Goal: Task Accomplishment & Management: Use online tool/utility

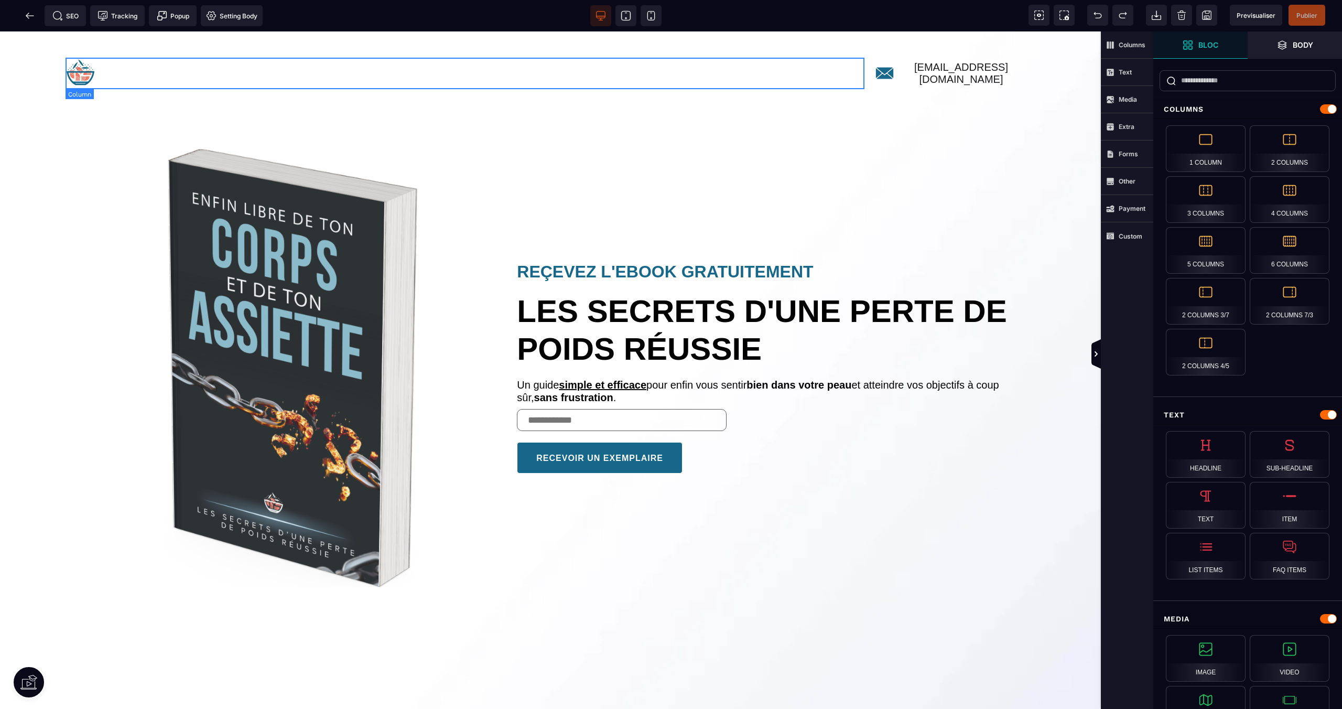
click at [136, 68] on div at bounding box center [465, 73] width 799 height 31
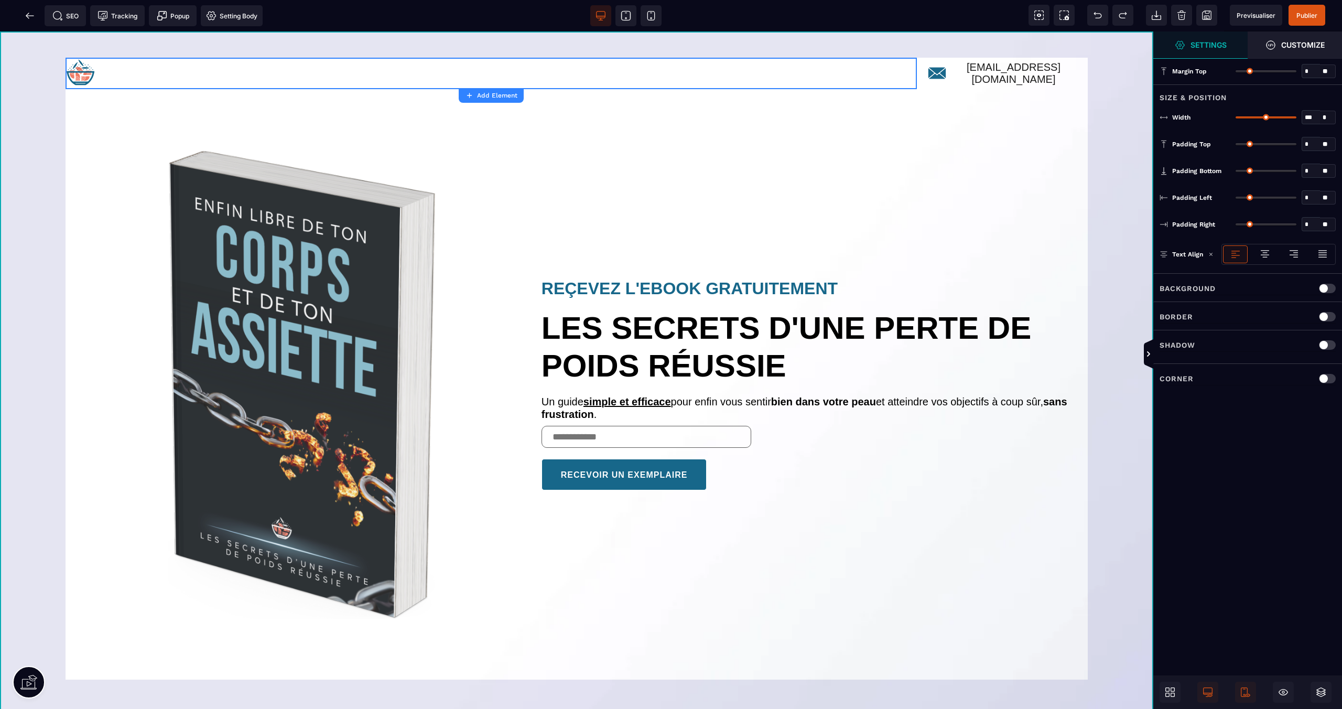
click at [909, 40] on div "contact@yoannlediet.com REÇEVEZ L'EBOOK GRATUITEMENT LES SECRETS D'UNE PERTE DE…" at bounding box center [577, 381] width 1154 height 701
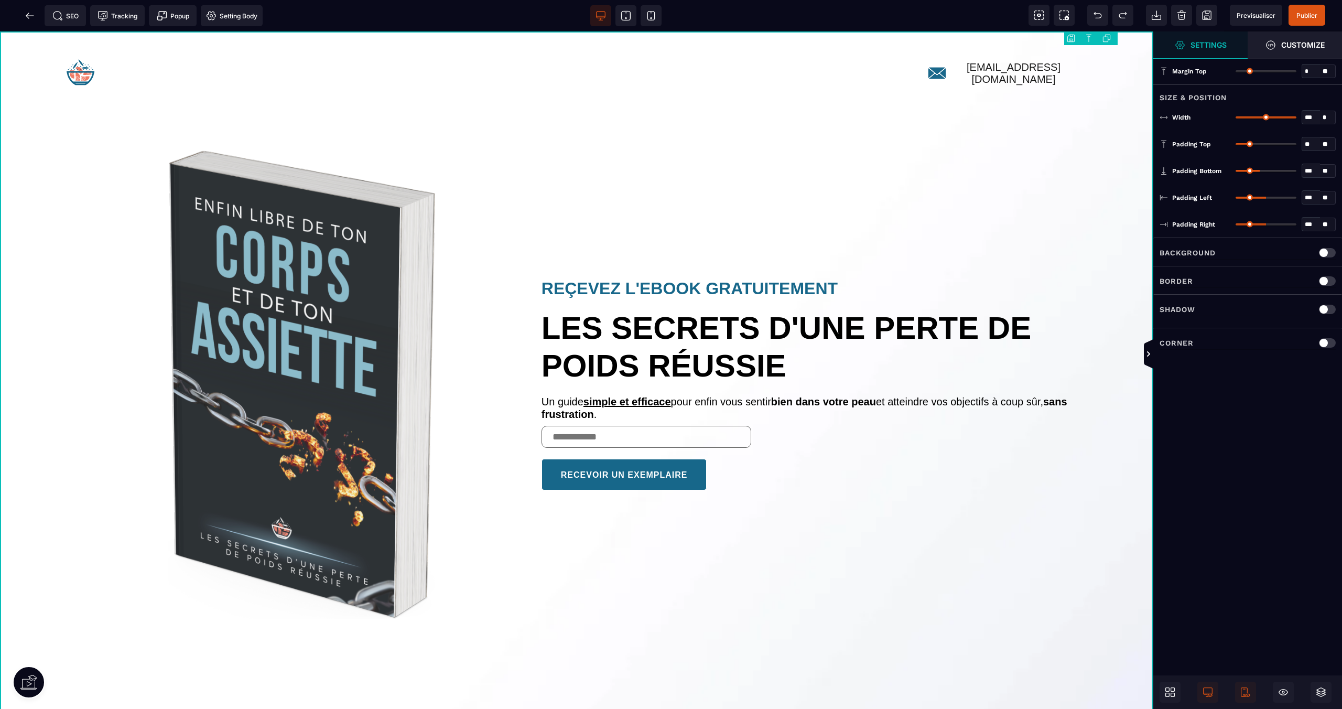
click at [1064, 37] on div "contact@yoannlediet.com REÇEVEZ L'EBOOK GRATUITEMENT LES SECRETS D'UNE PERTE DE…" at bounding box center [577, 381] width 1154 height 701
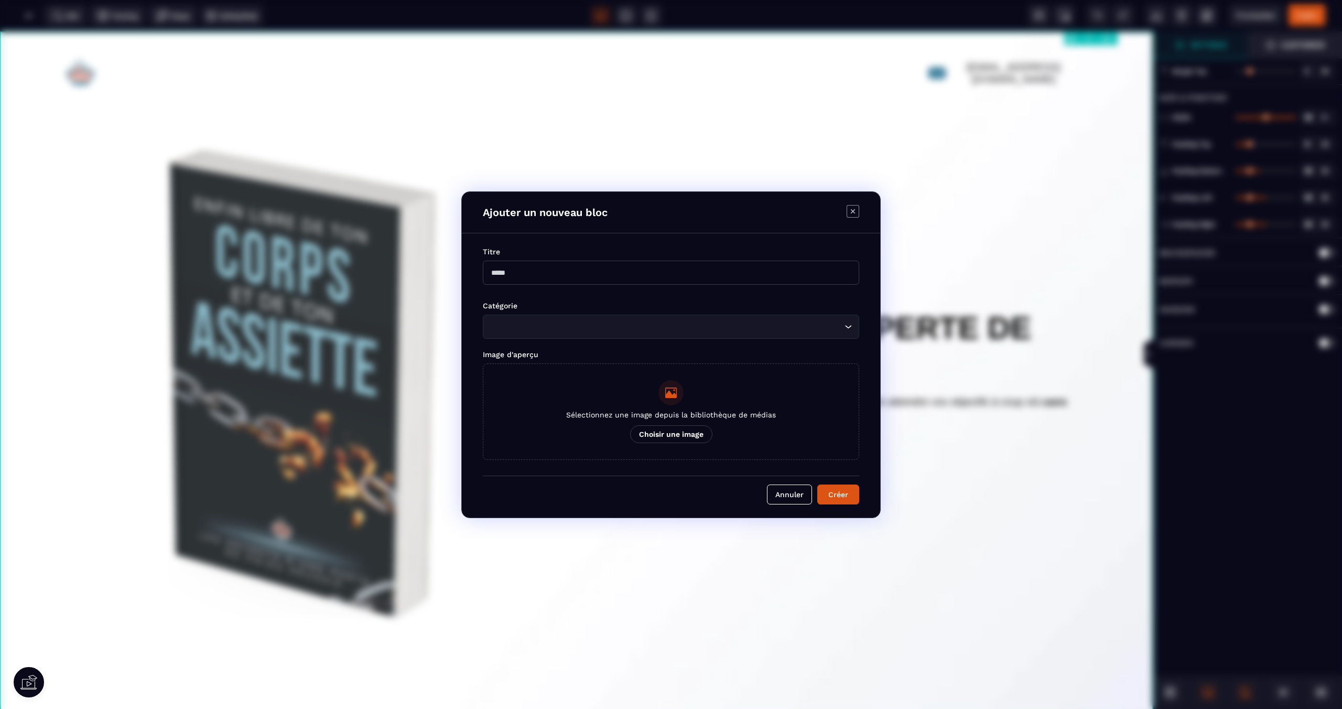
click at [1068, 36] on body "B I U S A *******" at bounding box center [671, 354] width 1342 height 709
click at [615, 278] on input "Modal window" at bounding box center [671, 273] width 377 height 24
click at [856, 210] on icon "Modal window" at bounding box center [853, 211] width 13 height 13
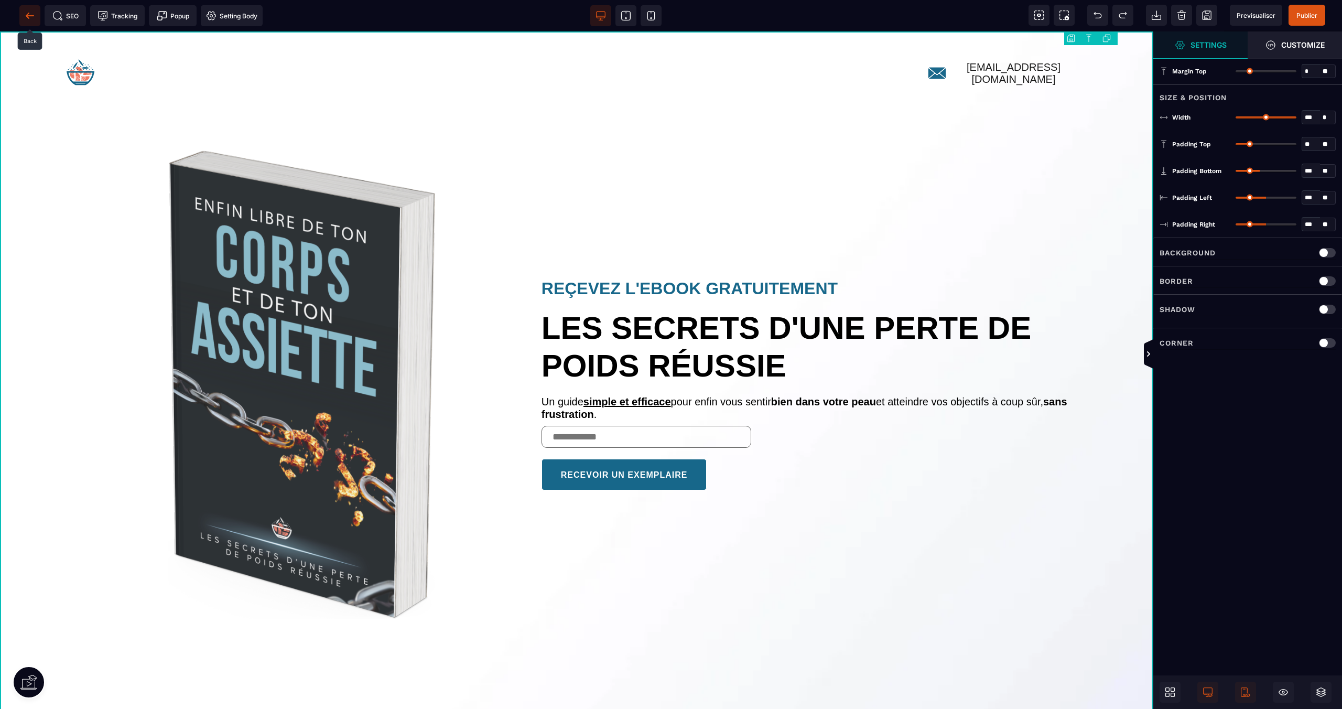
click at [32, 15] on icon at bounding box center [30, 15] width 8 height 1
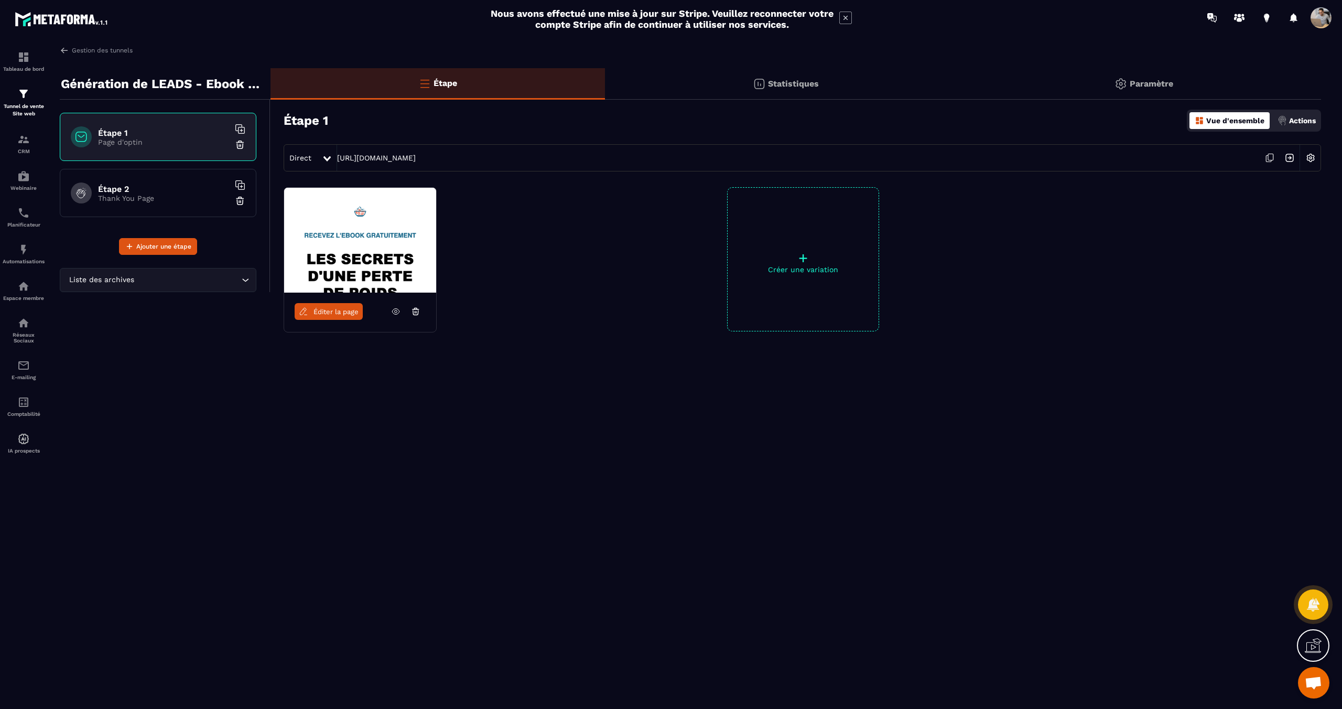
click at [238, 199] on img at bounding box center [240, 201] width 10 height 10
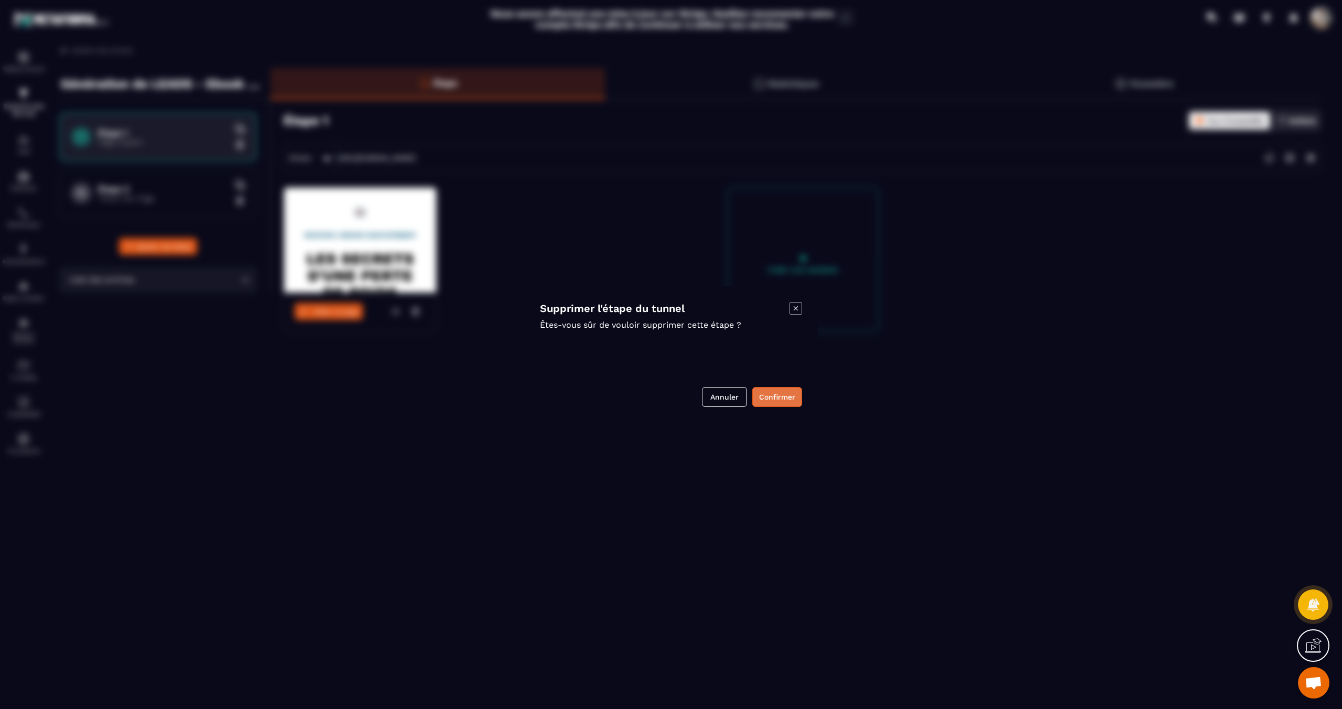
click at [779, 388] on button "Confirmer" at bounding box center [778, 397] width 50 height 20
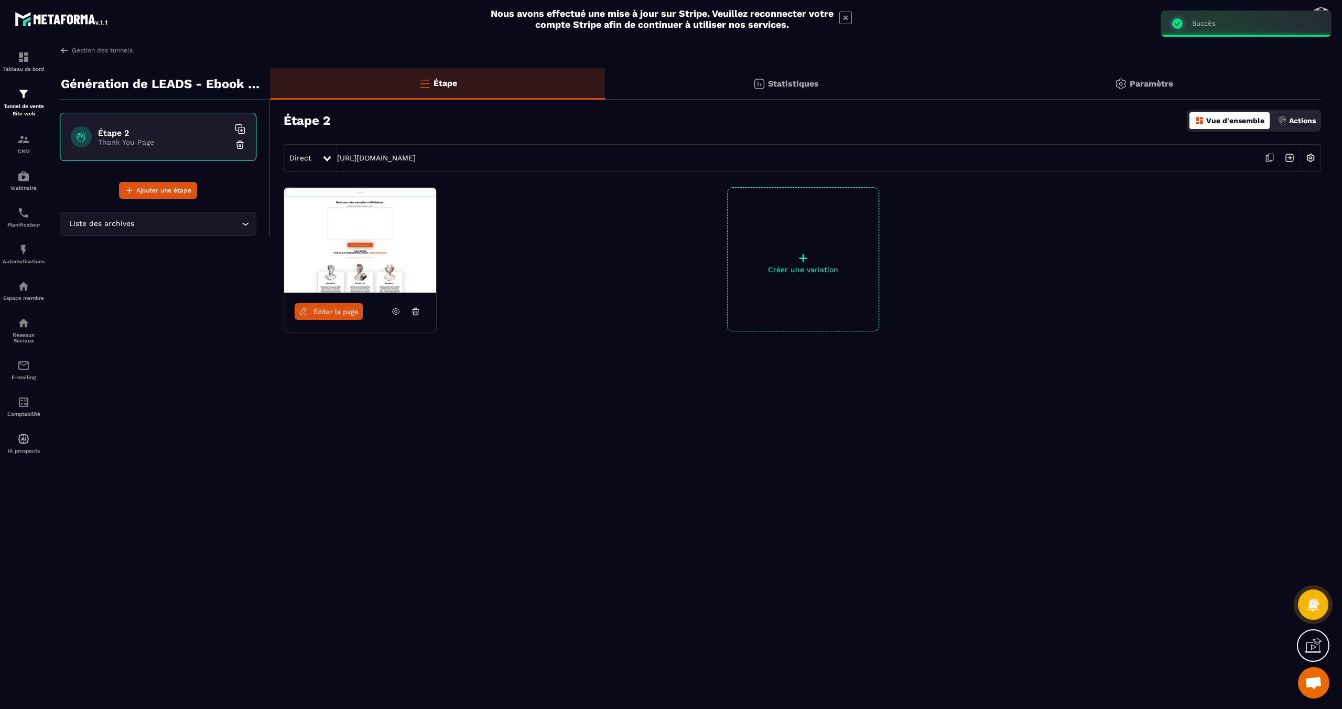
click at [237, 125] on icon at bounding box center [240, 129] width 10 height 10
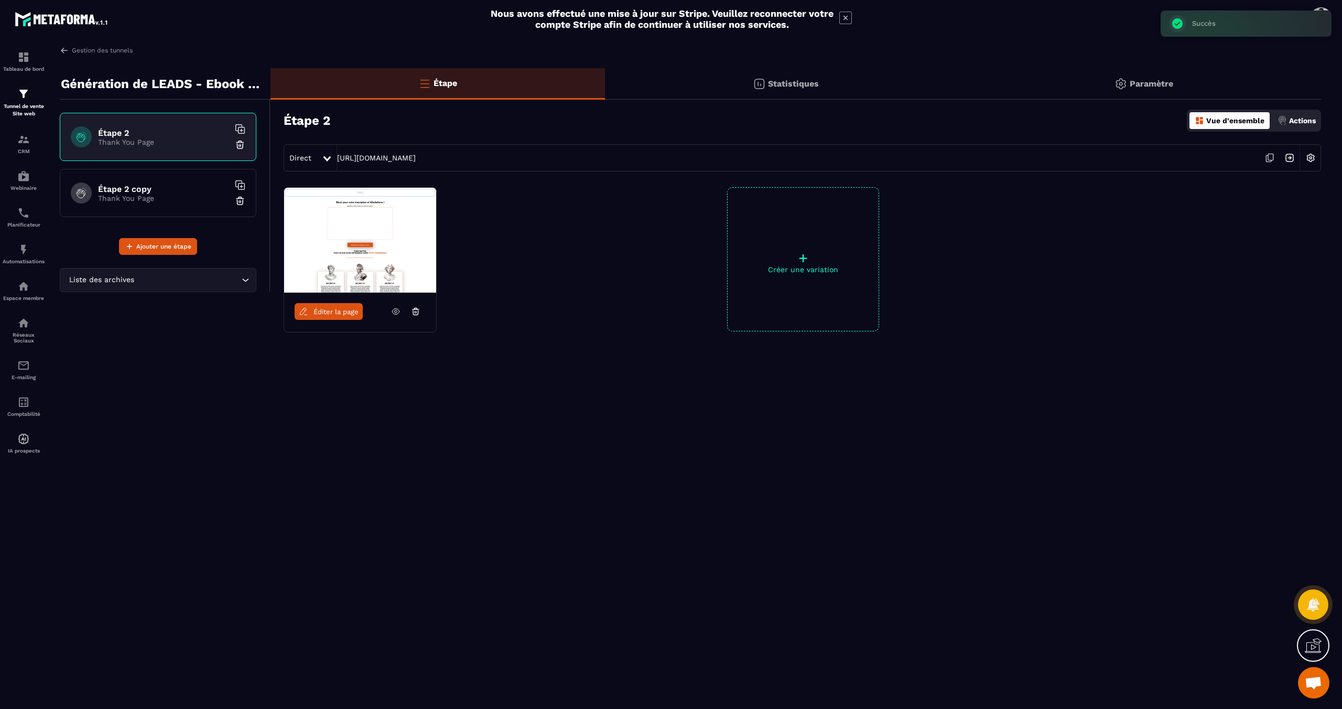
click at [159, 196] on p "Thank You Page" at bounding box center [163, 198] width 131 height 8
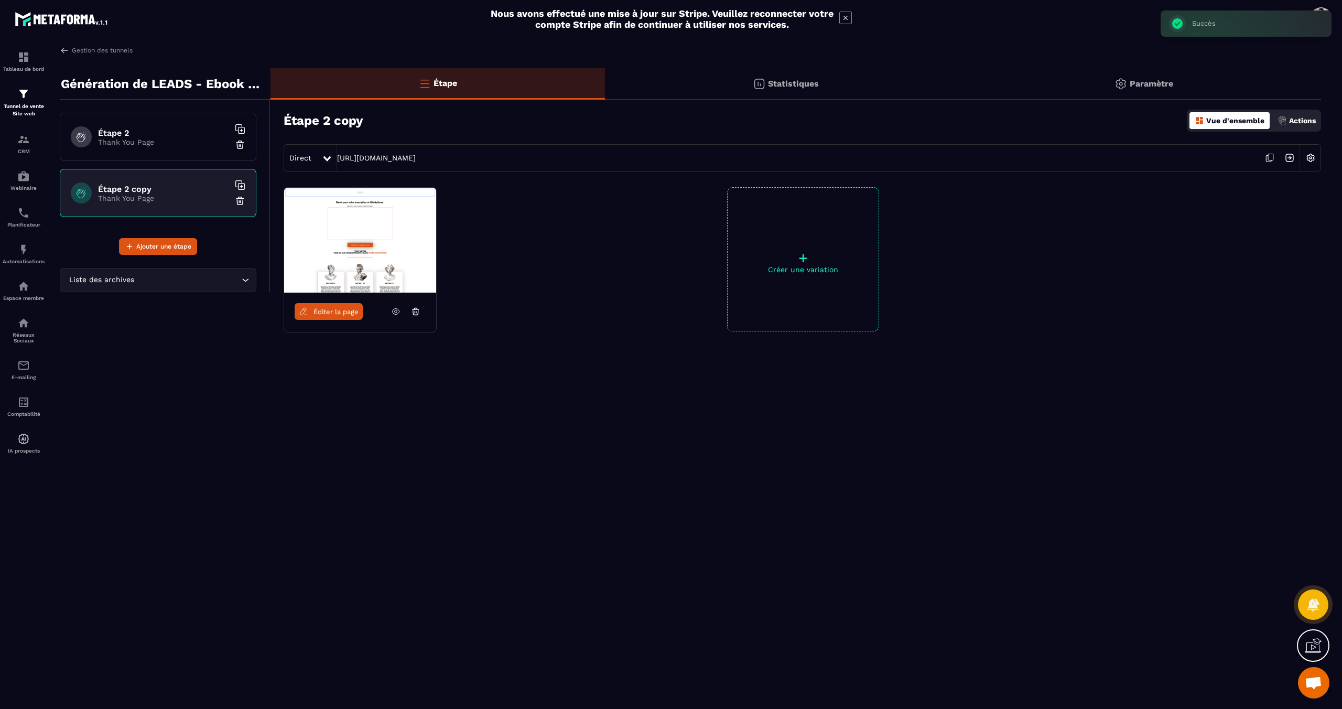
click at [169, 132] on h6 "Étape 2" at bounding box center [163, 133] width 131 height 10
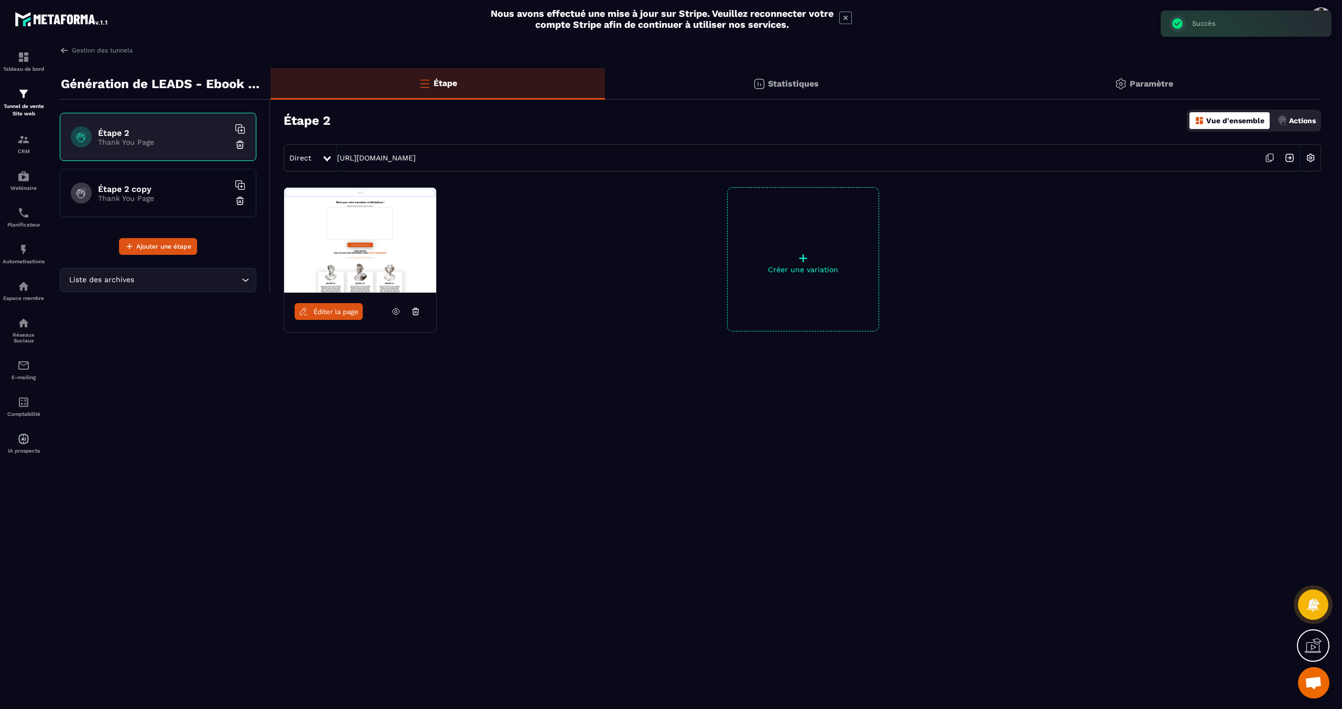
click at [249, 281] on icon "Search for option" at bounding box center [245, 280] width 10 height 10
click at [106, 304] on p "Étape 1" at bounding box center [158, 304] width 175 height 10
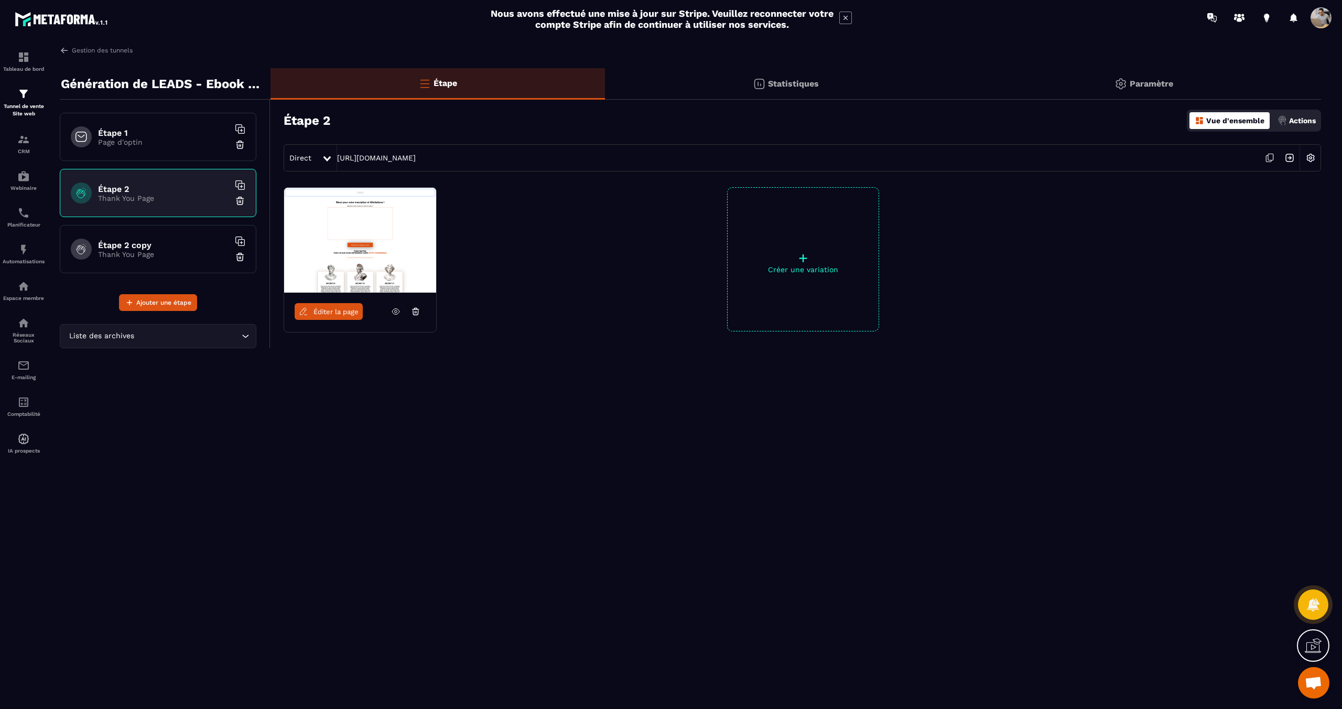
click at [150, 138] on p "Page d'optin" at bounding box center [163, 142] width 131 height 8
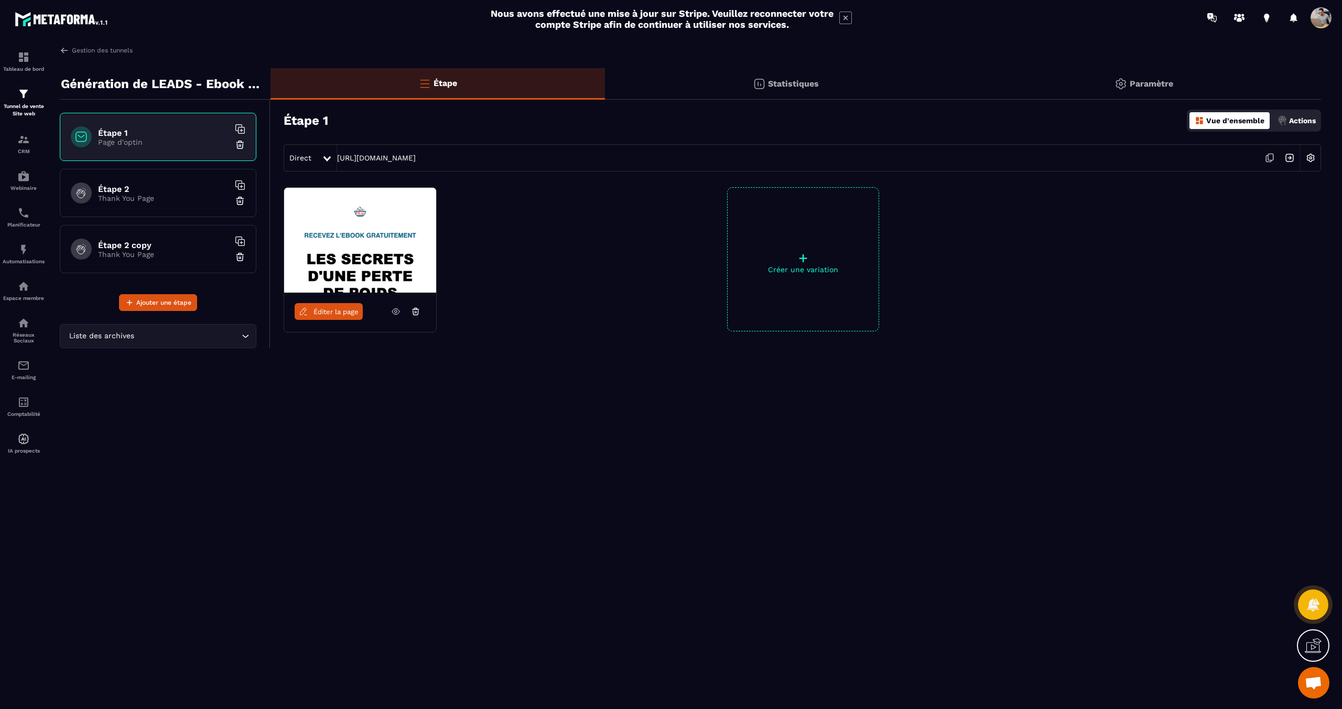
click at [236, 200] on img at bounding box center [240, 201] width 10 height 10
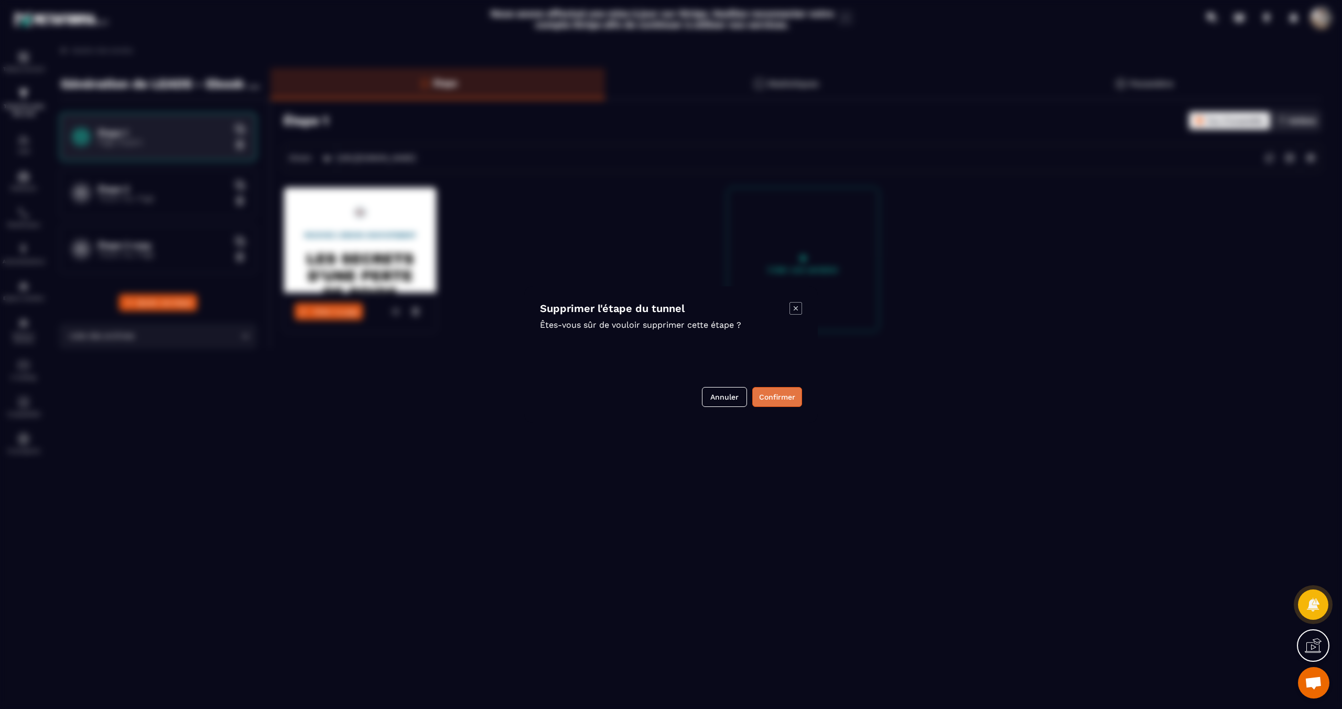
click at [773, 399] on button "Confirmer" at bounding box center [778, 397] width 50 height 20
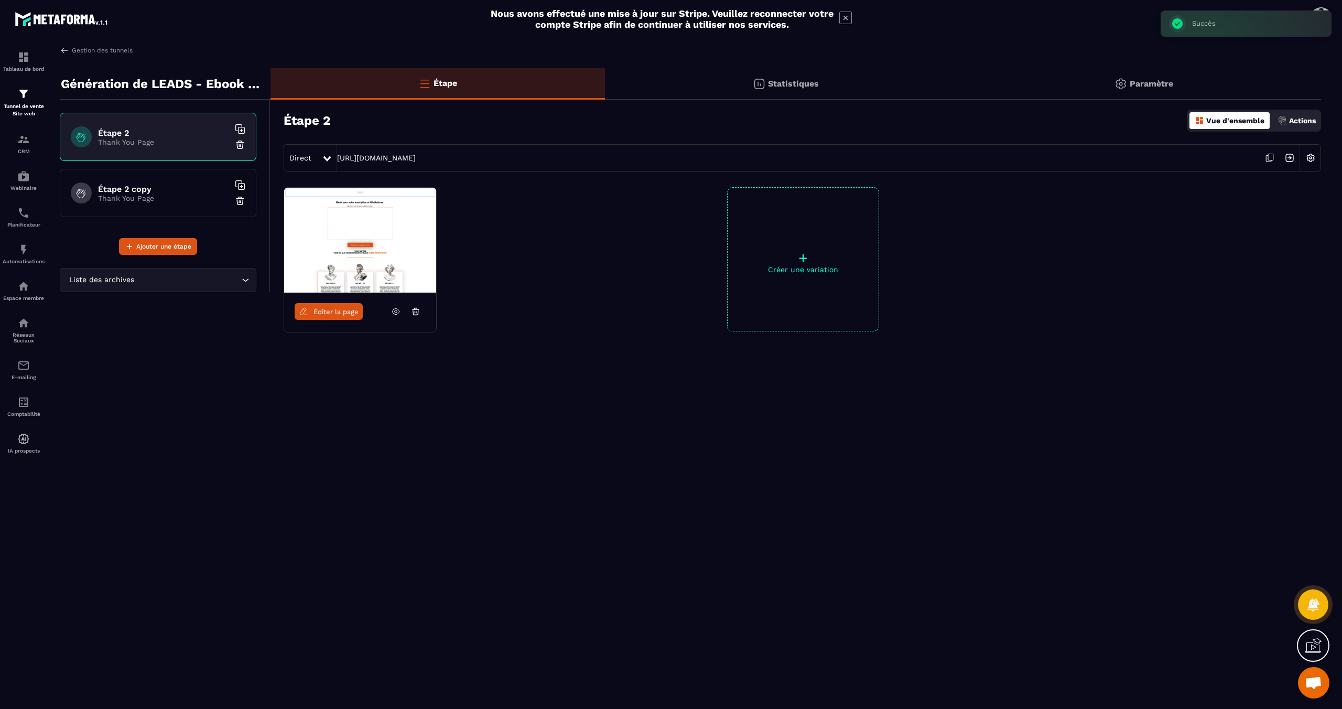
click at [248, 201] on div "Étape 2 copy Thank You Page" at bounding box center [158, 193] width 197 height 48
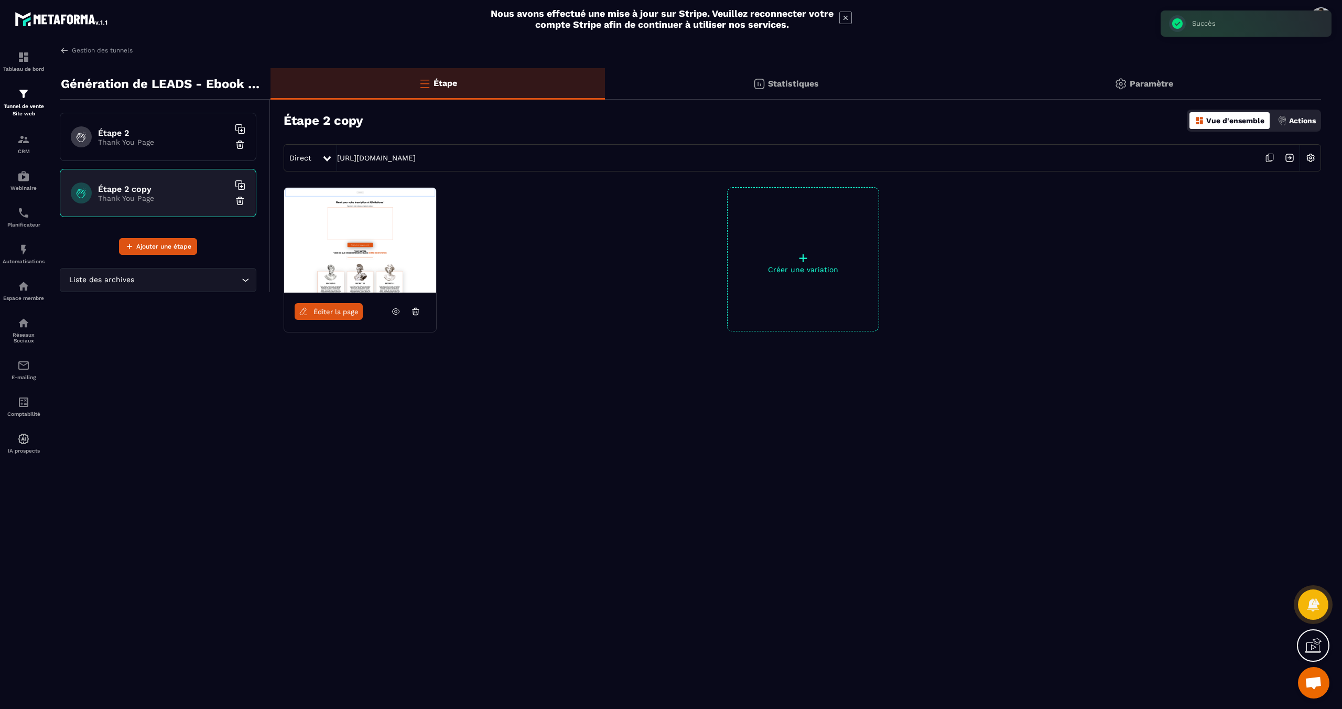
click at [237, 199] on img at bounding box center [240, 201] width 10 height 10
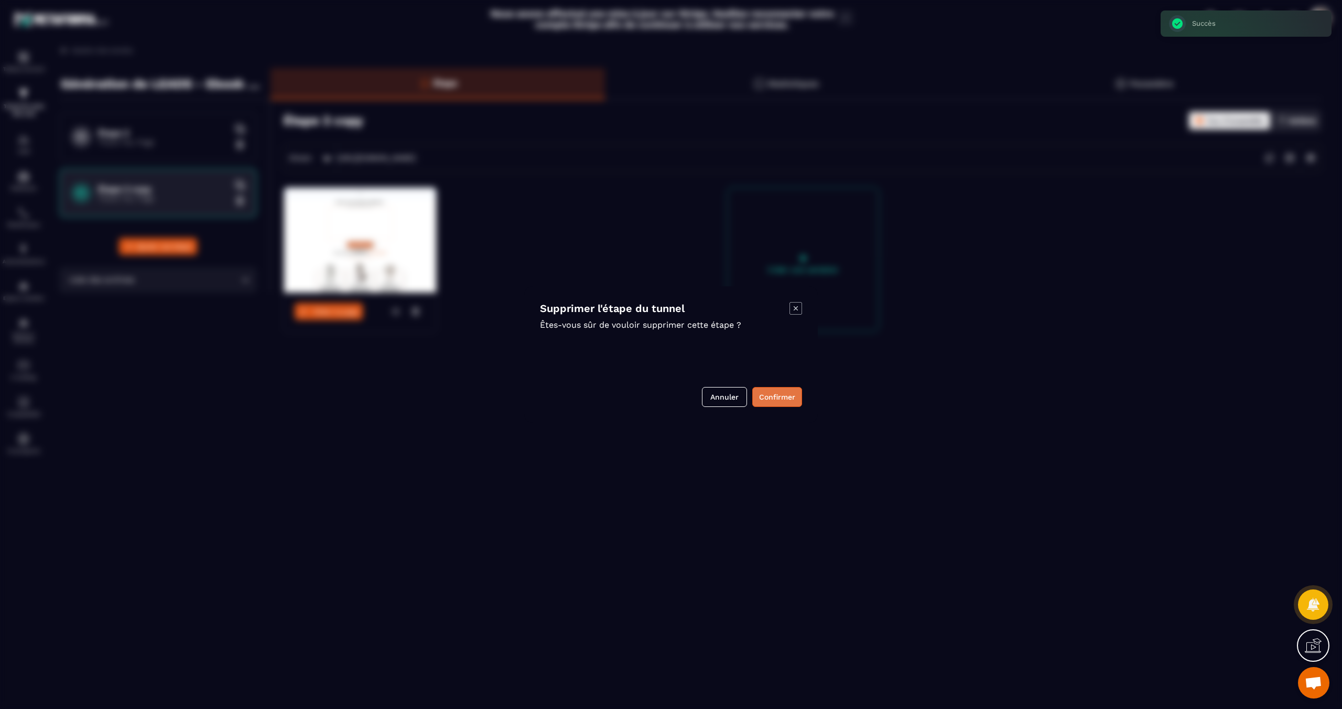
click at [771, 395] on button "Confirmer" at bounding box center [778, 397] width 50 height 20
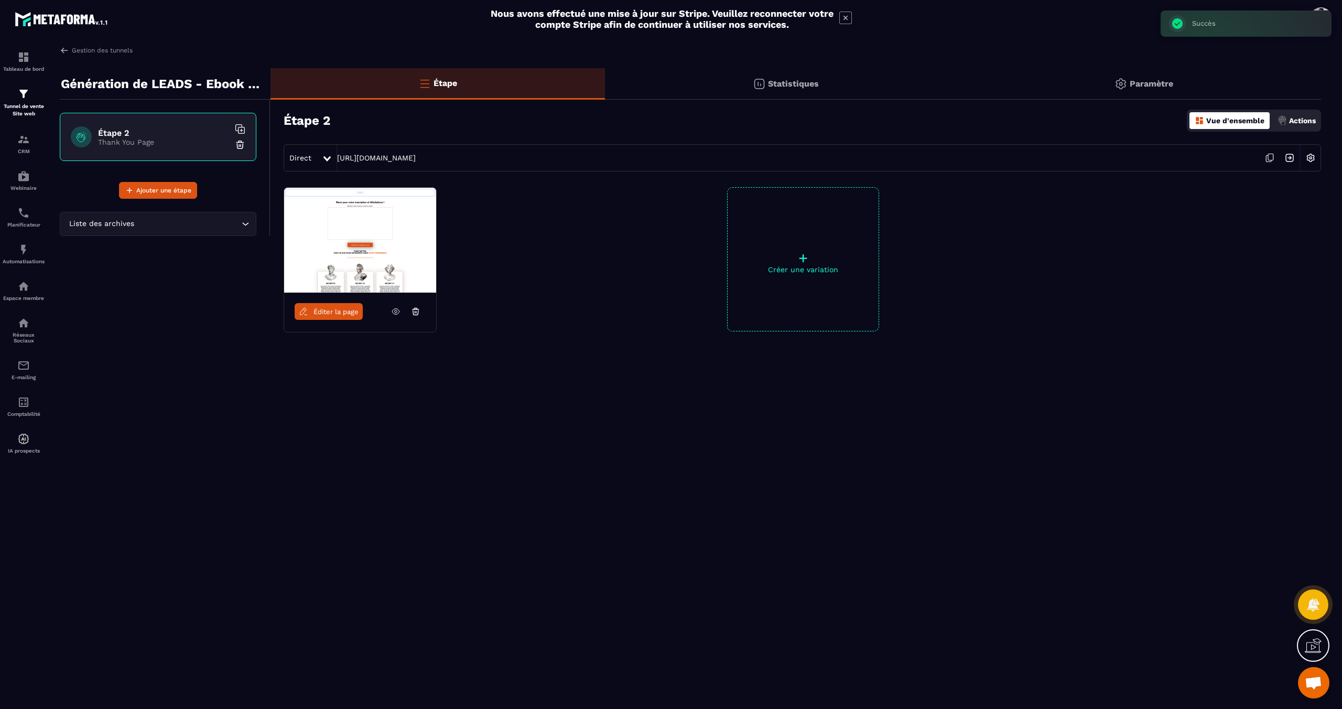
click at [133, 218] on div "Liste des archives" at bounding box center [153, 224] width 175 height 12
click at [120, 248] on p "Étape 1" at bounding box center [158, 248] width 175 height 10
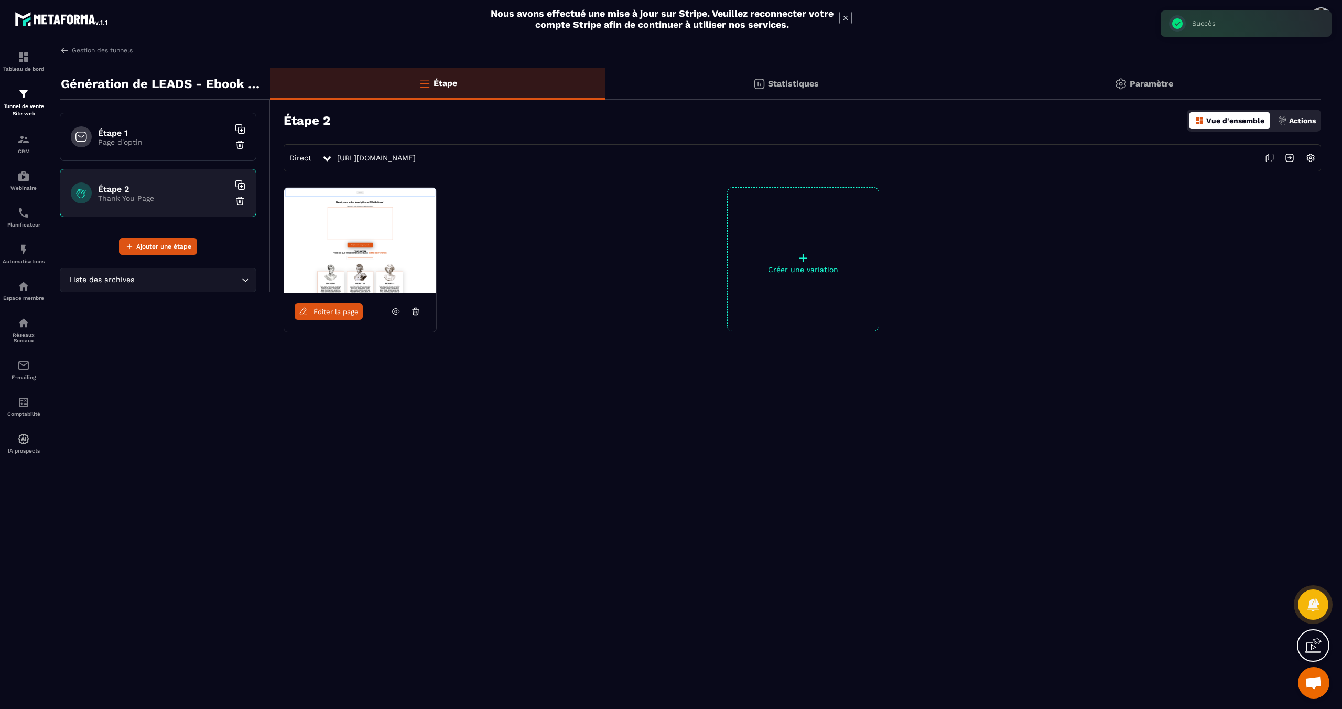
click at [237, 200] on img at bounding box center [240, 201] width 10 height 10
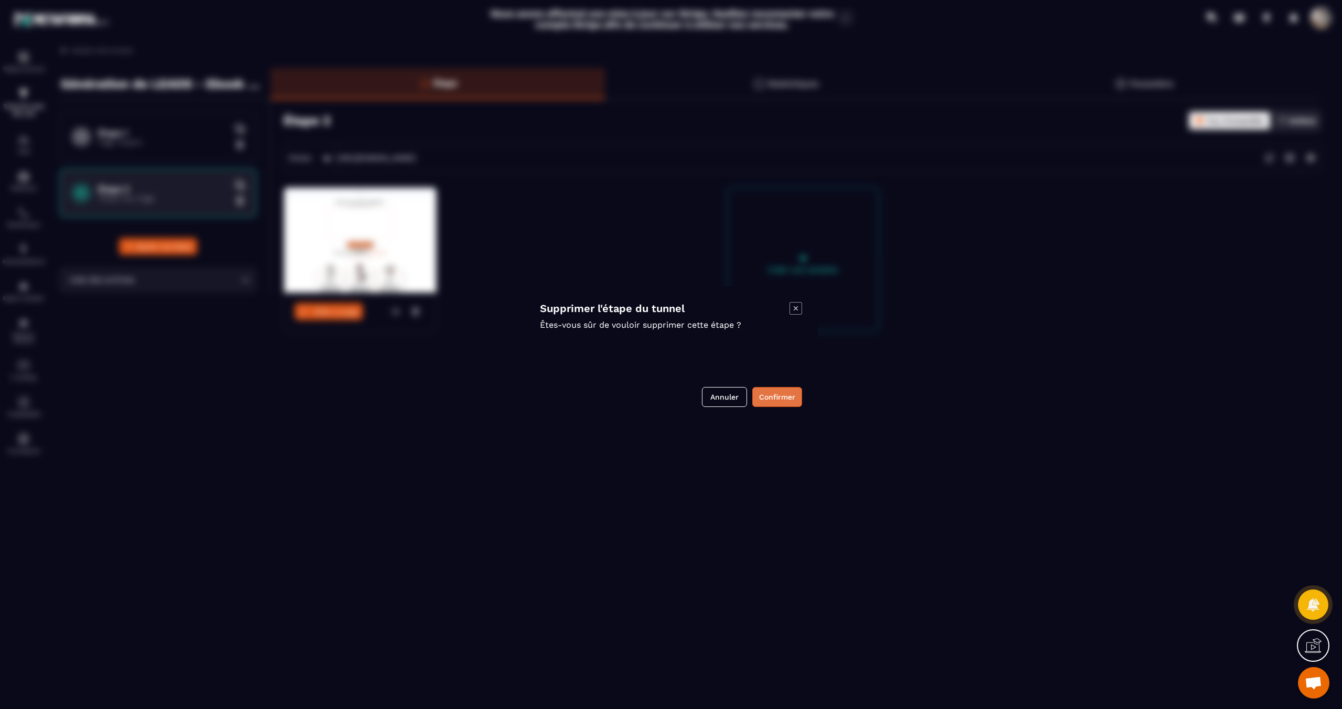
click at [765, 400] on button "Confirmer" at bounding box center [778, 397] width 50 height 20
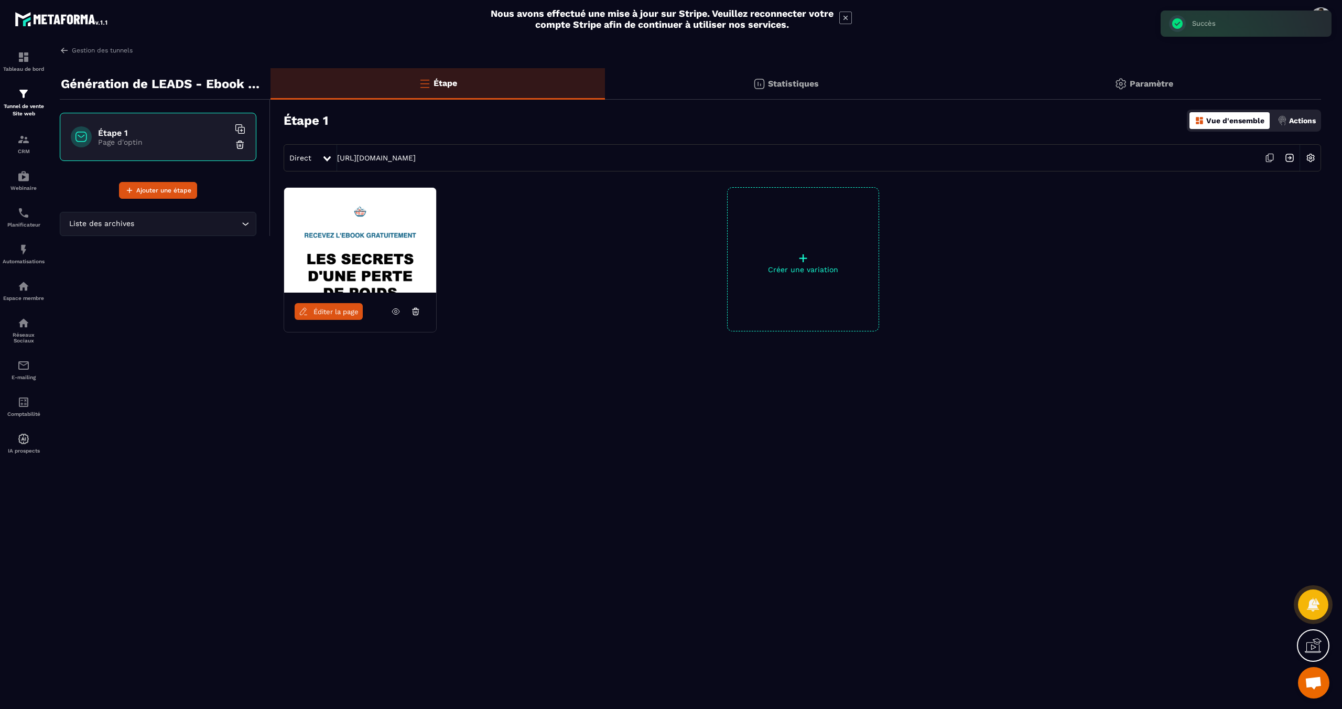
click at [236, 125] on icon at bounding box center [240, 129] width 10 height 10
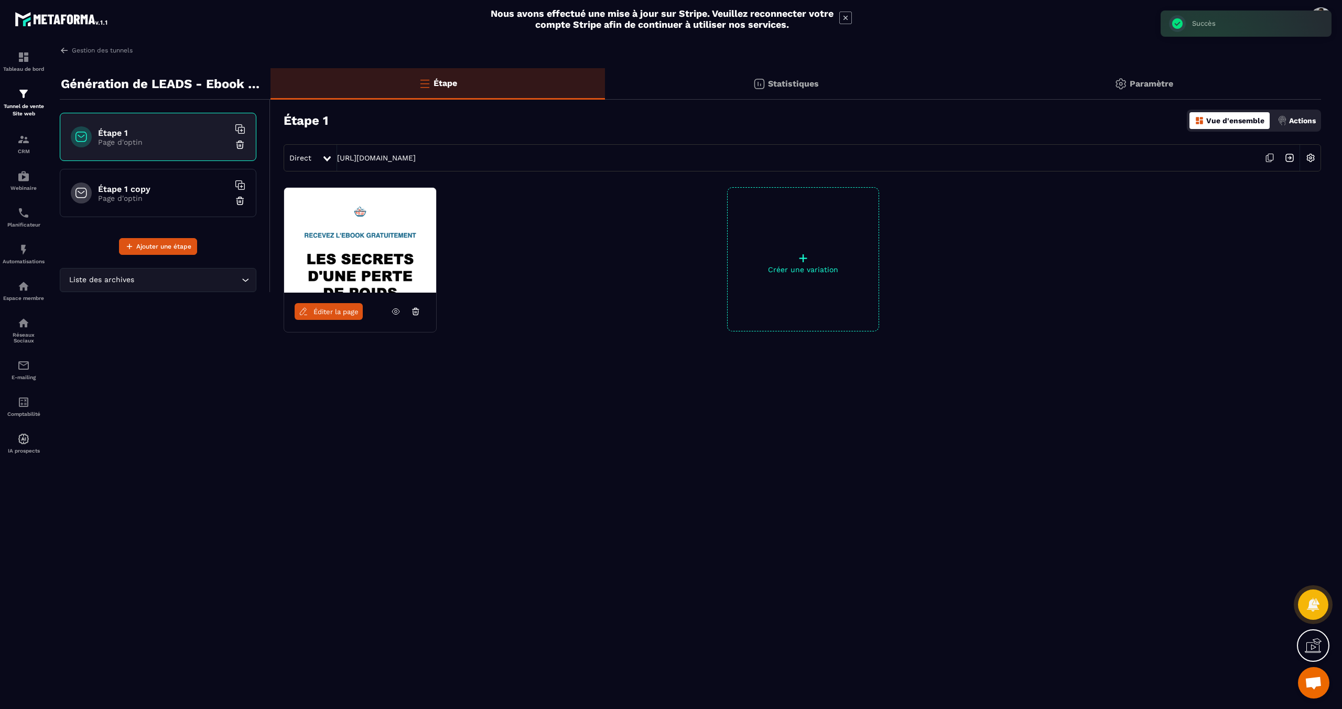
click at [151, 192] on h6 "Étape 1 copy" at bounding box center [163, 189] width 131 height 10
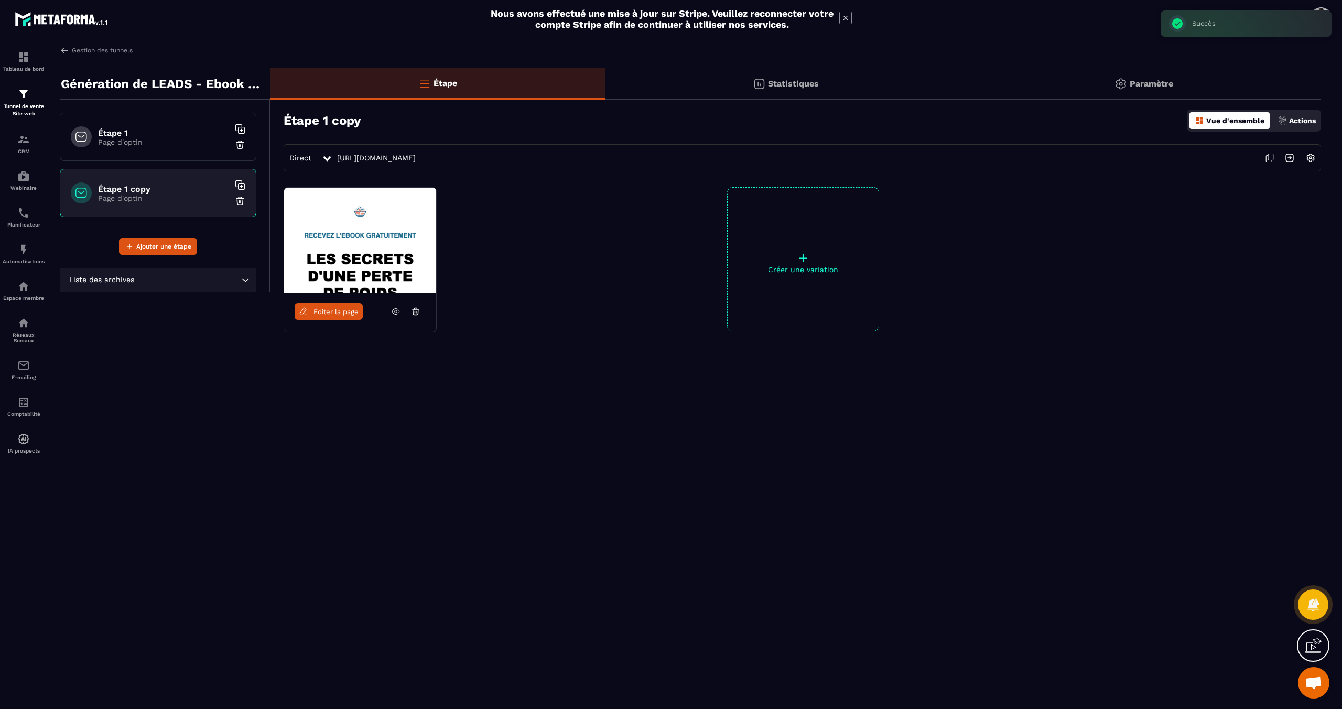
click at [1153, 80] on p "Paramètre" at bounding box center [1152, 84] width 44 height 10
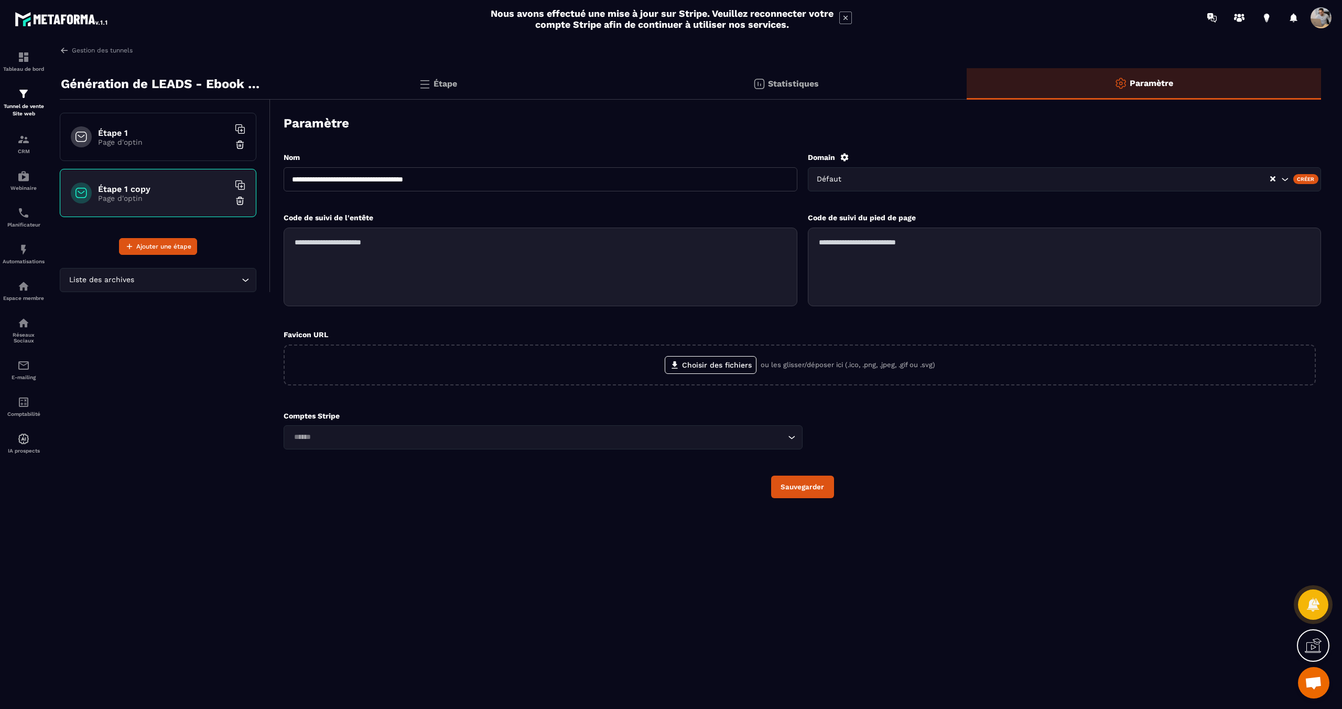
click at [213, 183] on div "Étape 1 copy Page d'optin" at bounding box center [158, 193] width 197 height 48
click at [1268, 179] on input "Search for option" at bounding box center [1061, 180] width 418 height 12
click at [442, 75] on div "Étape" at bounding box center [438, 83] width 335 height 31
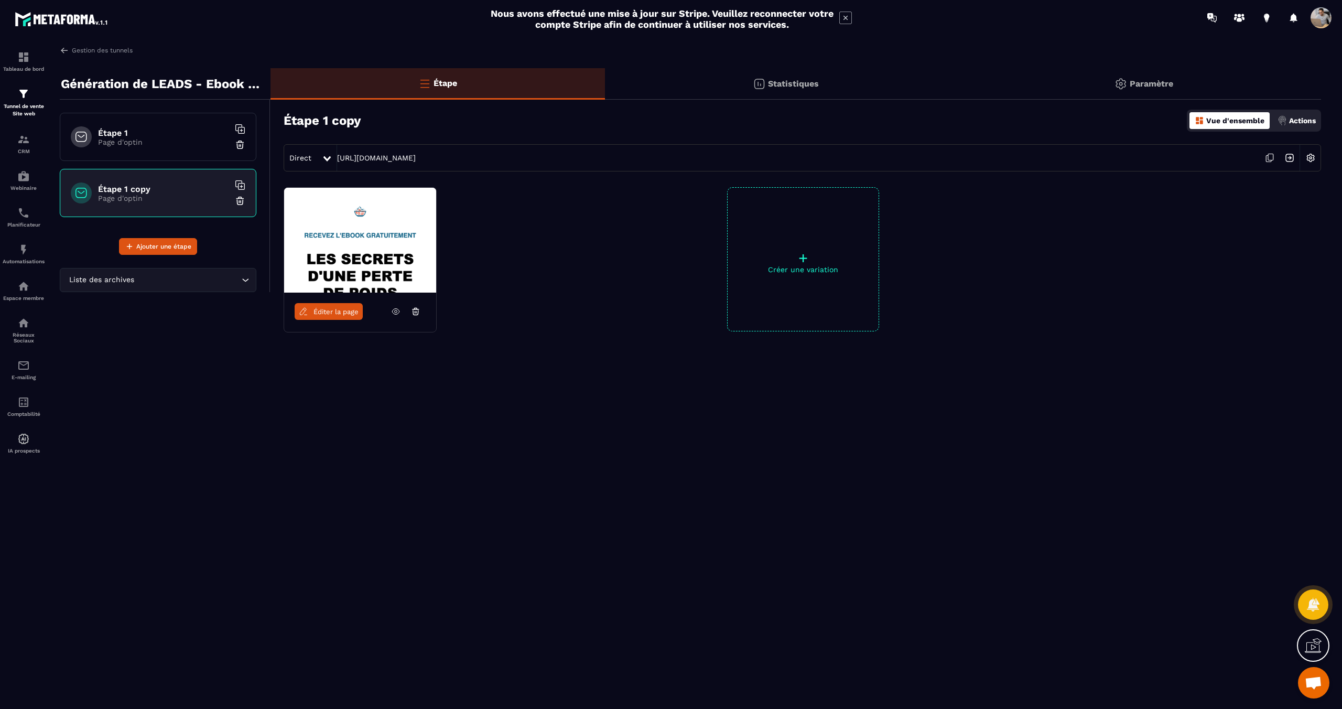
click at [189, 138] on p "Page d'optin" at bounding box center [163, 142] width 131 height 8
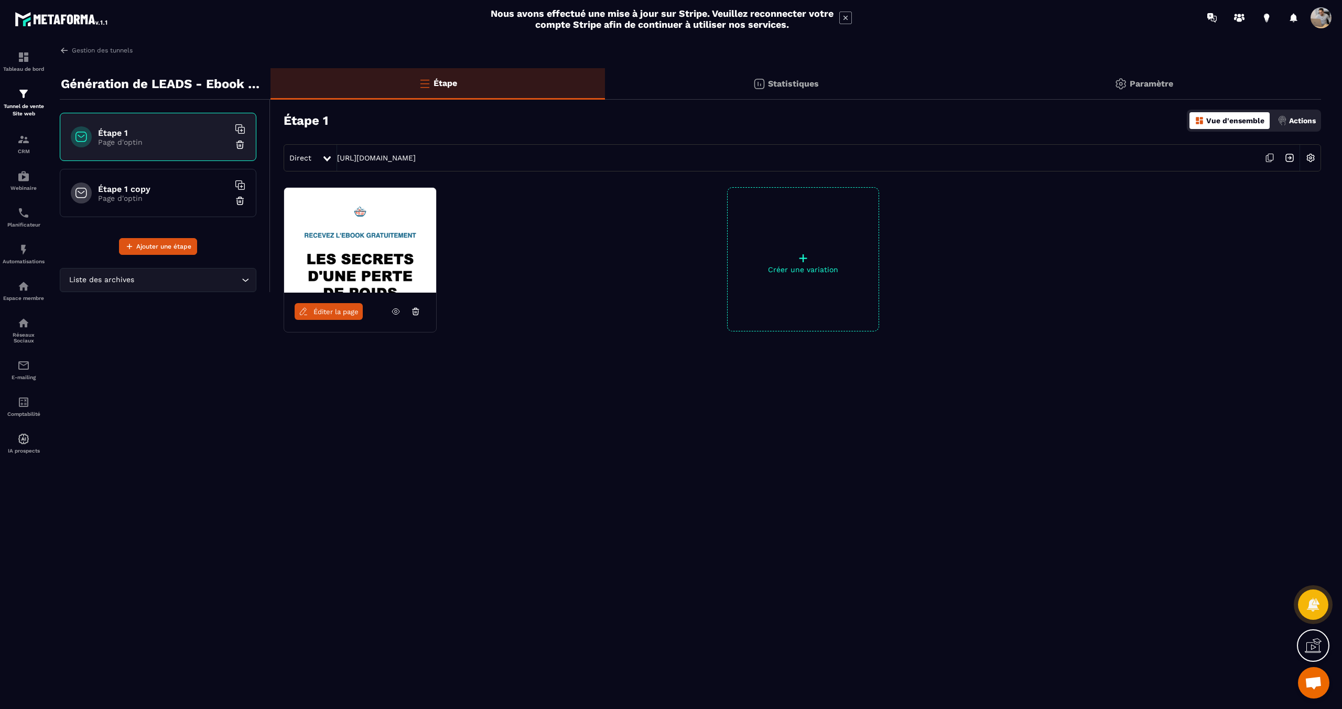
click at [1322, 120] on div "Gestion des tunnels Génération de LEADS - Ebook PERTE DE POIDS Étape 1 Page d'o…" at bounding box center [690, 375] width 1283 height 659
click at [1317, 121] on div "Actions" at bounding box center [1297, 120] width 44 height 17
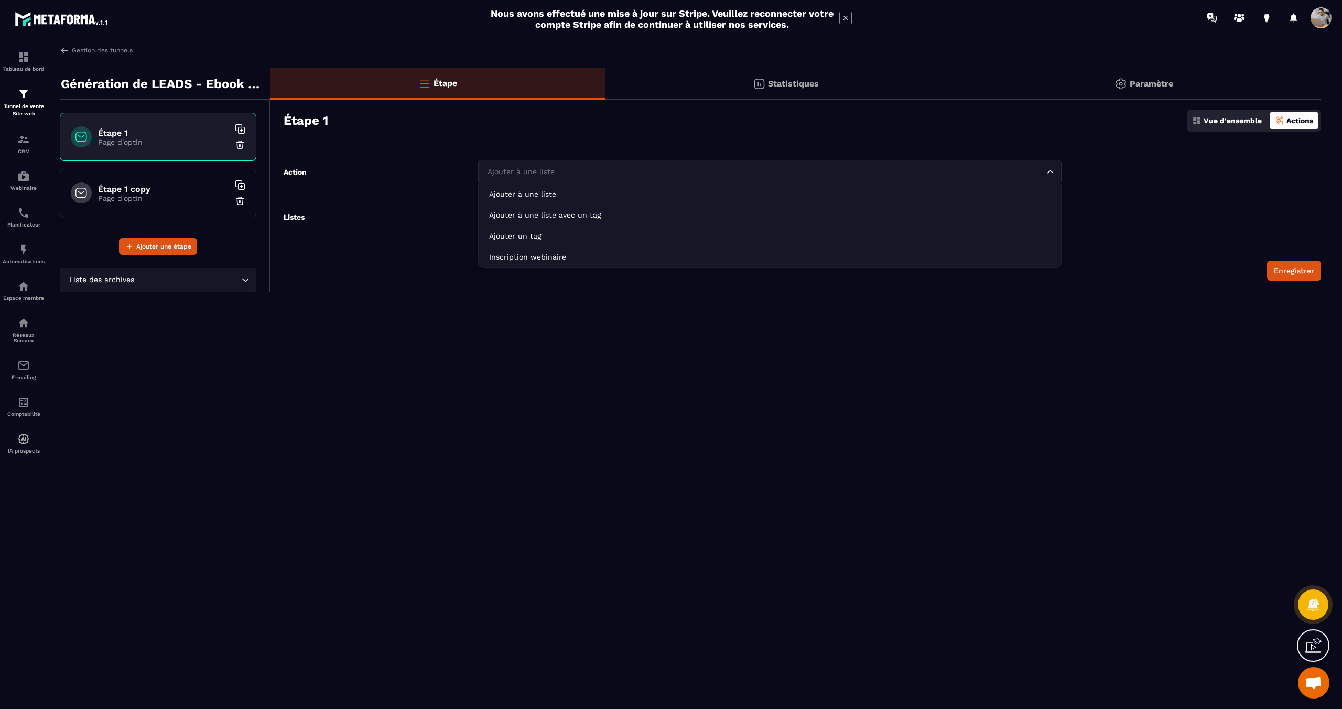
click at [577, 175] on input "Search for option" at bounding box center [765, 172] width 560 height 12
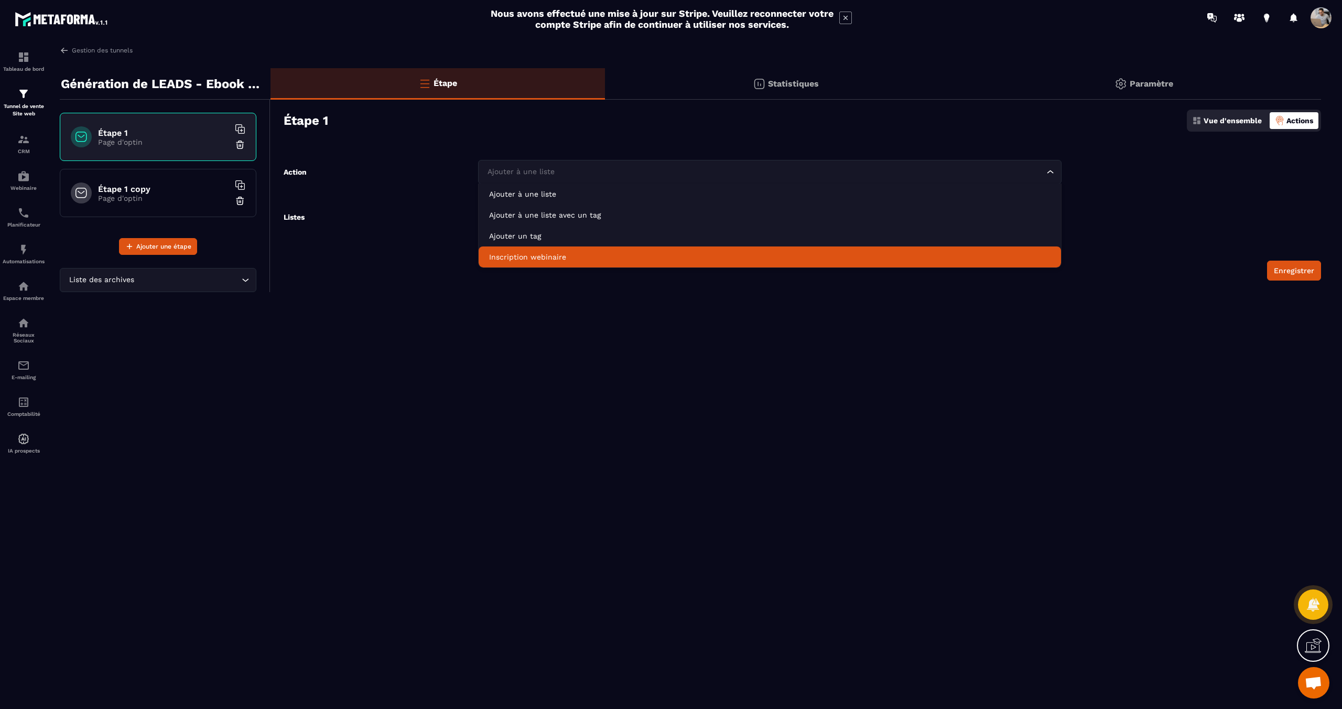
click at [659, 374] on div "Gestion des tunnels Génération de LEADS - Ebook PERTE DE POIDS Étape 1 Page d'o…" at bounding box center [690, 375] width 1283 height 659
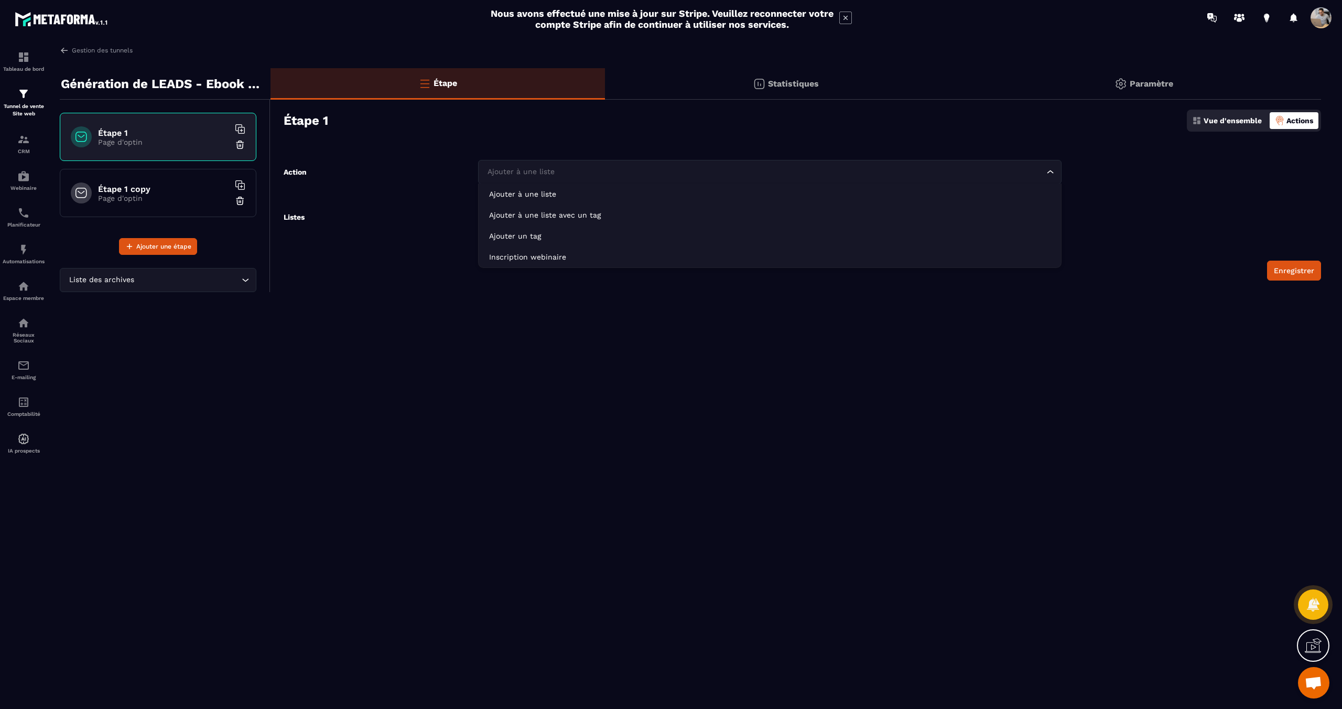
click at [536, 174] on div "Ajouter à une liste" at bounding box center [765, 172] width 562 height 12
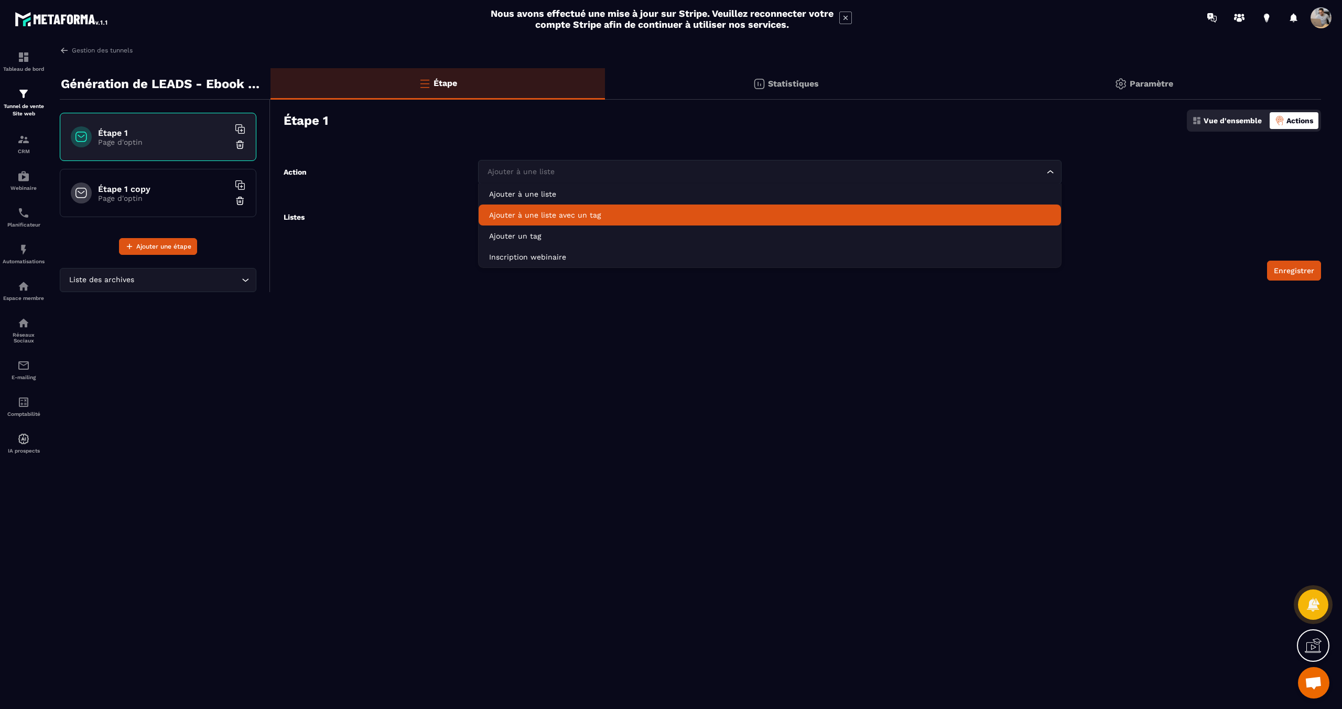
click at [580, 216] on p "Ajouter à une liste avec un tag" at bounding box center [770, 215] width 562 height 10
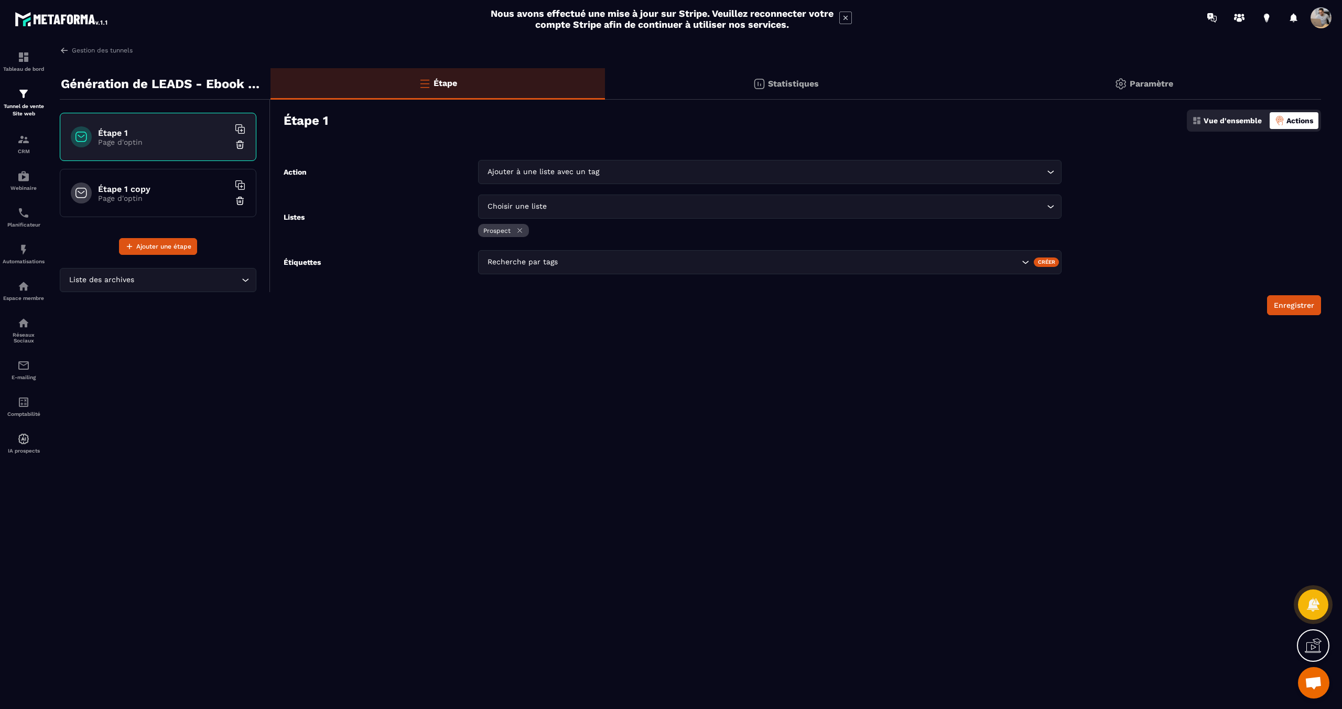
click at [542, 259] on div "Recherche par tags" at bounding box center [752, 262] width 536 height 12
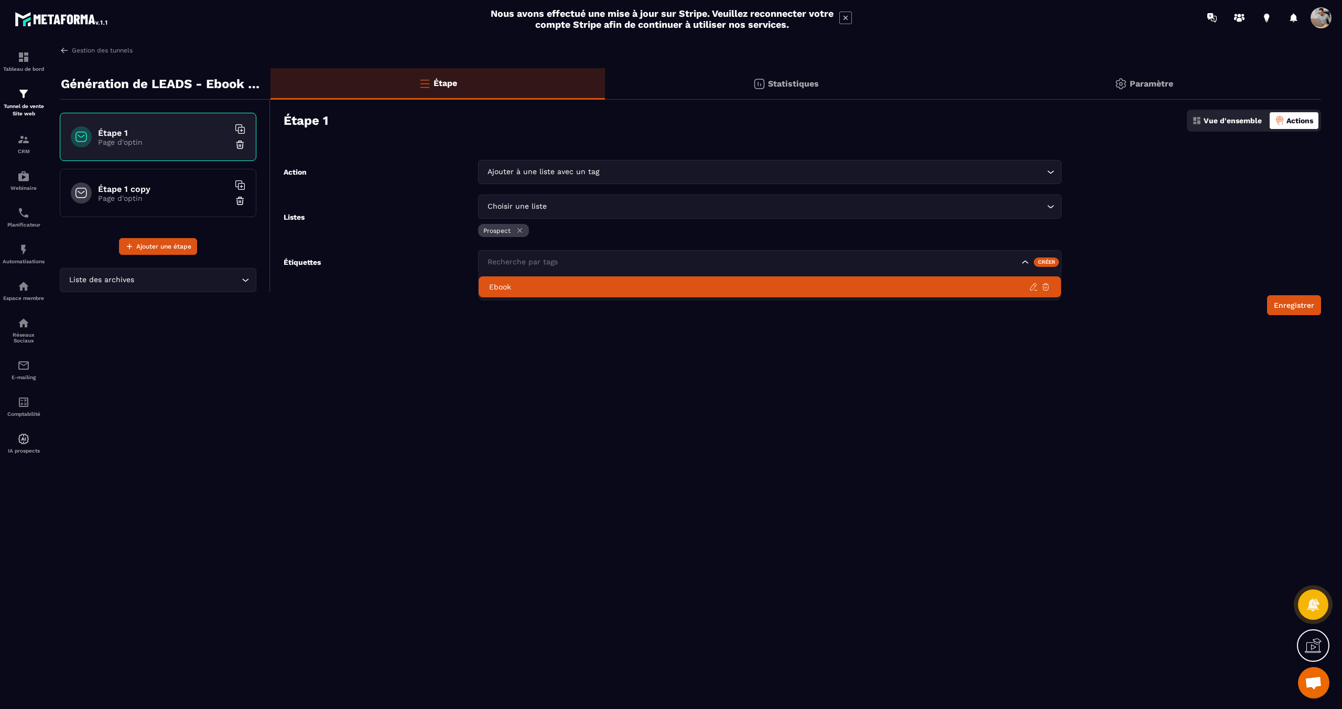
click at [527, 282] on p "Ebook" at bounding box center [759, 287] width 540 height 10
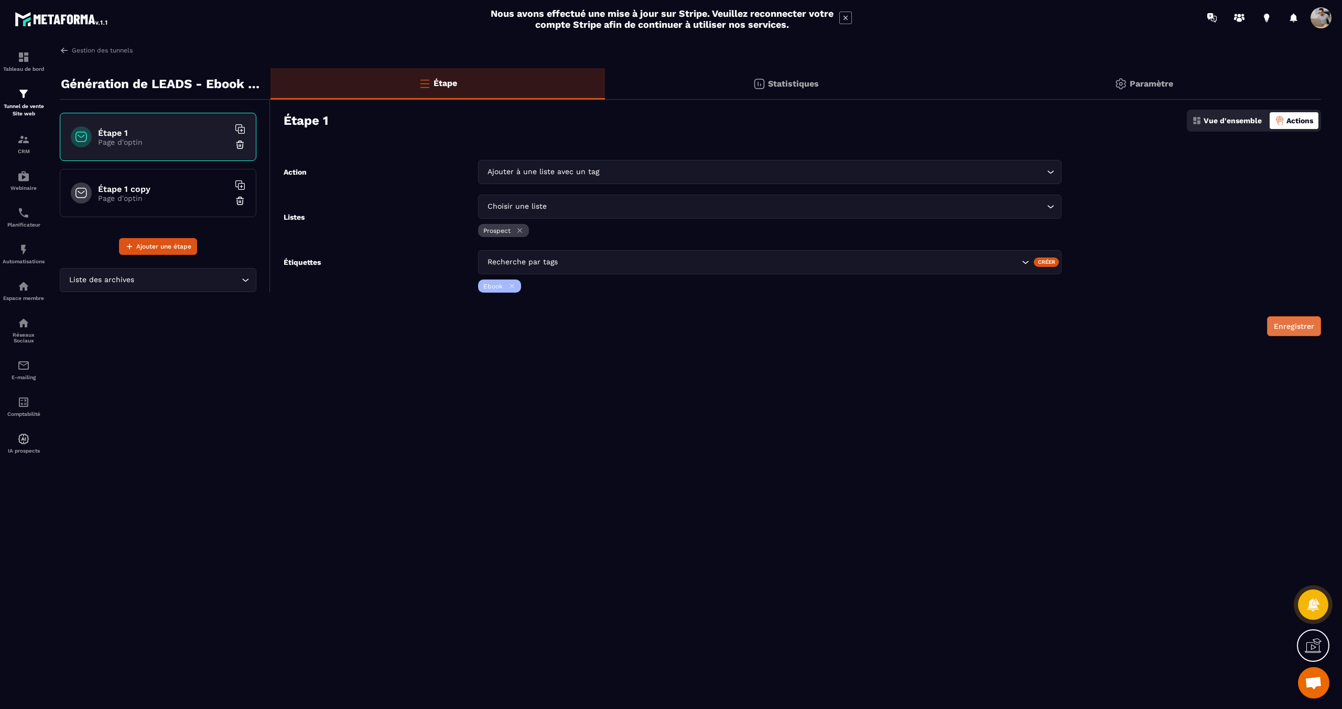
click at [1284, 323] on button "Enregistrer" at bounding box center [1294, 326] width 54 height 20
click at [1079, 397] on div "Gestion des tunnels Génération de LEADS - Ebook PERTE DE POIDS Étape 1 Page d'o…" at bounding box center [690, 375] width 1283 height 659
click at [169, 190] on h6 "Étape 1 copy" at bounding box center [163, 189] width 131 height 10
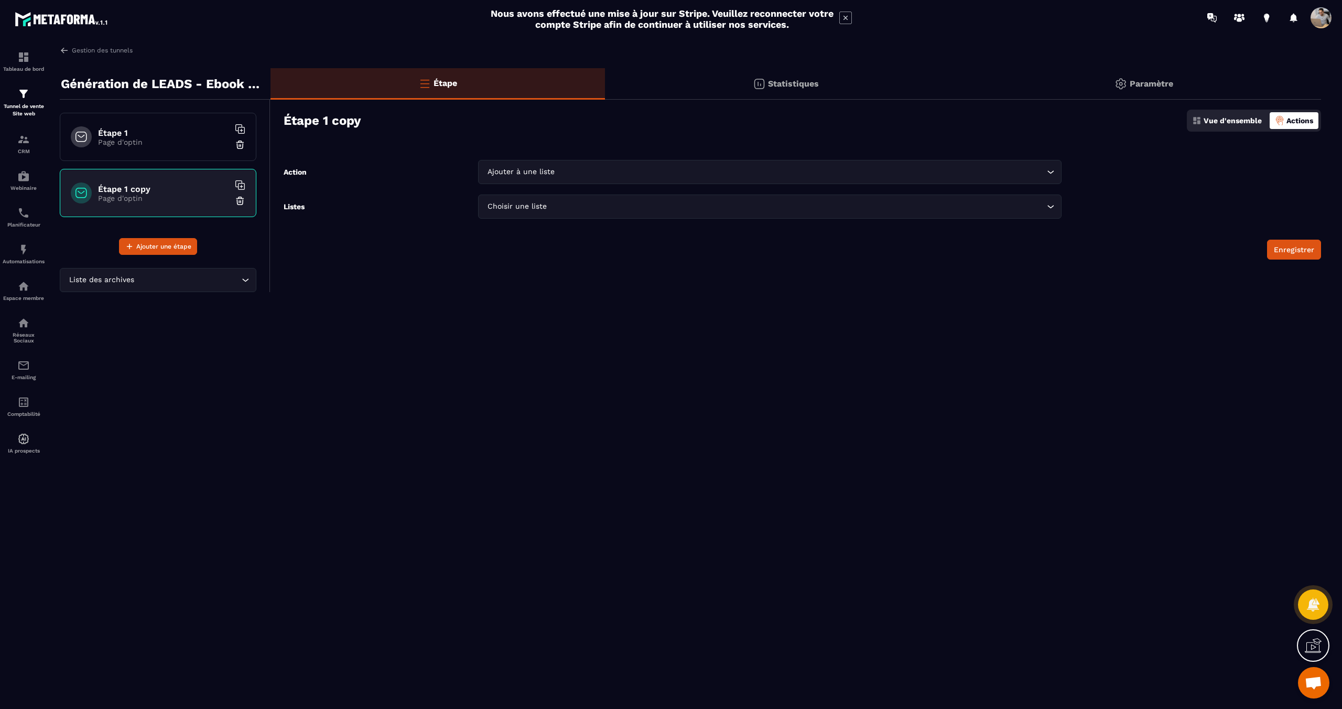
click at [187, 139] on p "Page d'optin" at bounding box center [163, 142] width 131 height 8
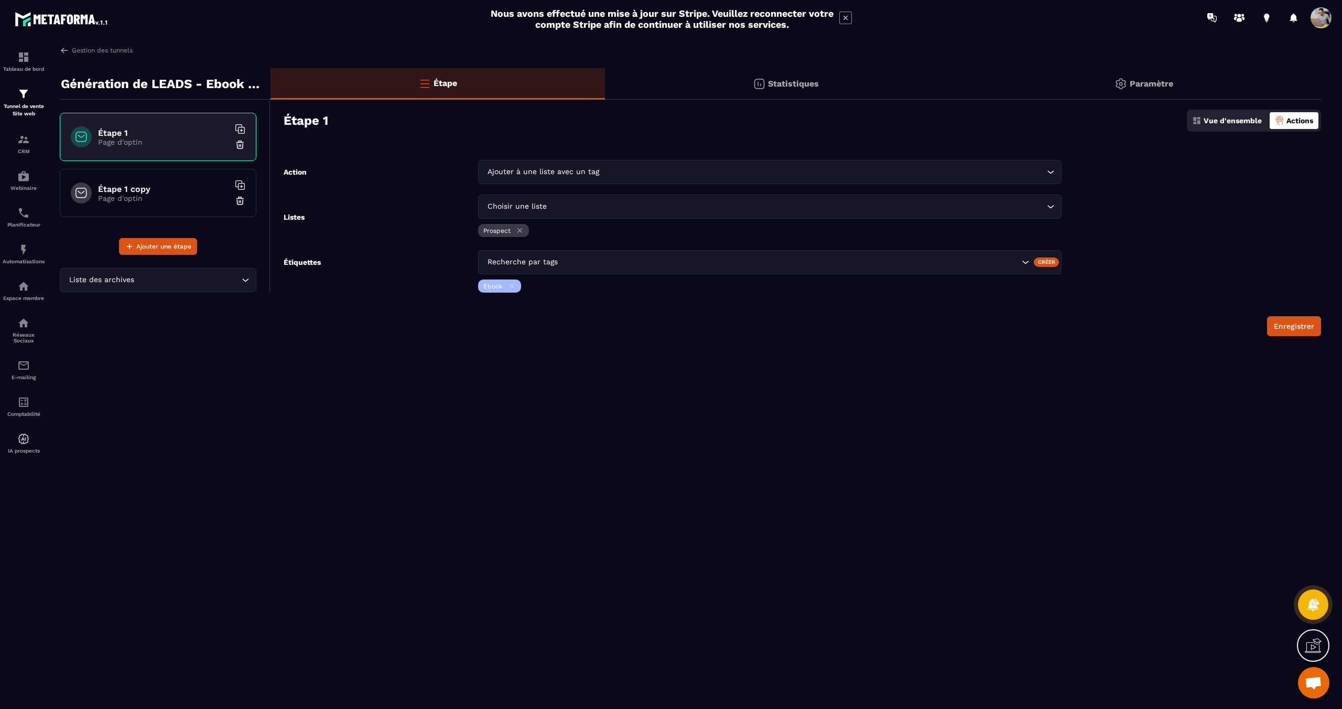
click at [180, 125] on div "Étape 1 Page d'optin" at bounding box center [158, 137] width 197 height 48
click at [770, 84] on p "Statistiques" at bounding box center [793, 84] width 51 height 10
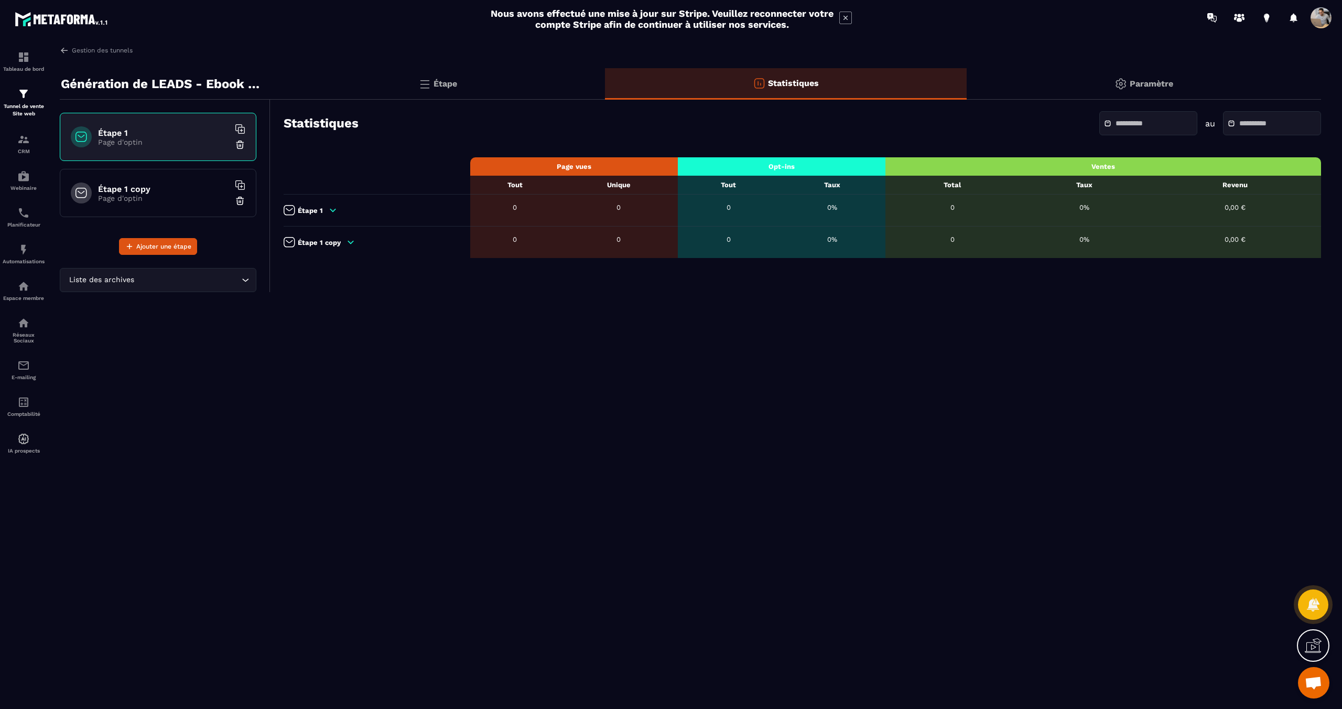
click at [492, 83] on div "Étape" at bounding box center [438, 83] width 335 height 31
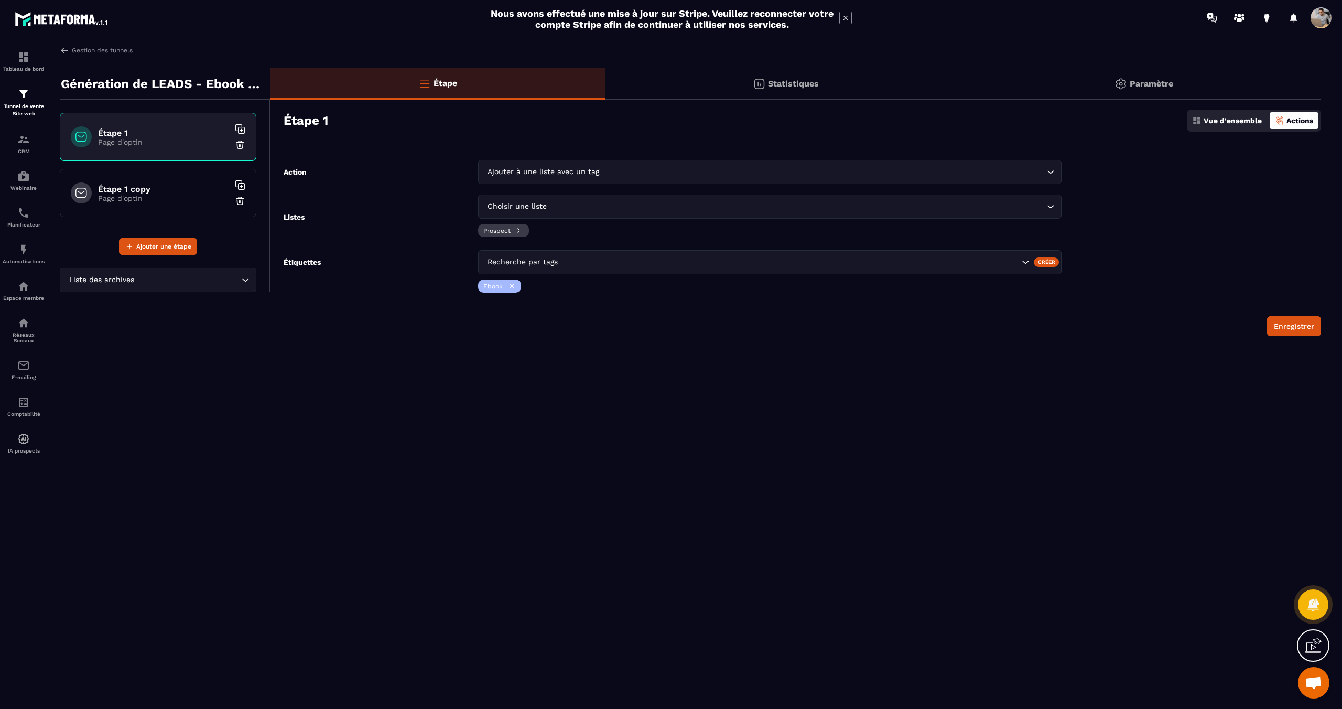
drag, startPoint x: 438, startPoint y: 91, endPoint x: 532, endPoint y: 82, distance: 94.2
click at [494, 84] on div "Étape" at bounding box center [438, 83] width 335 height 31
click at [1250, 121] on p "Vue d'ensemble" at bounding box center [1233, 120] width 58 height 8
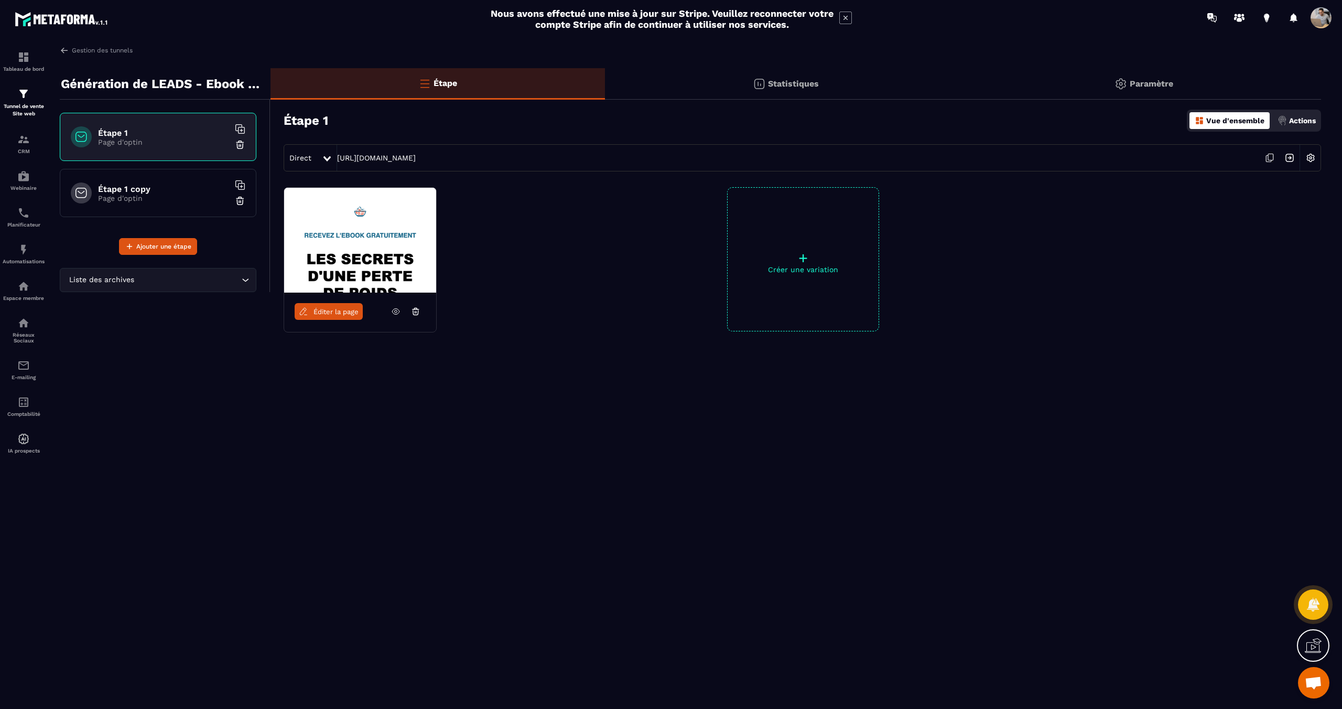
click at [320, 312] on span "Éditer la page" at bounding box center [336, 312] width 45 height 8
